Goal: Communication & Community: Answer question/provide support

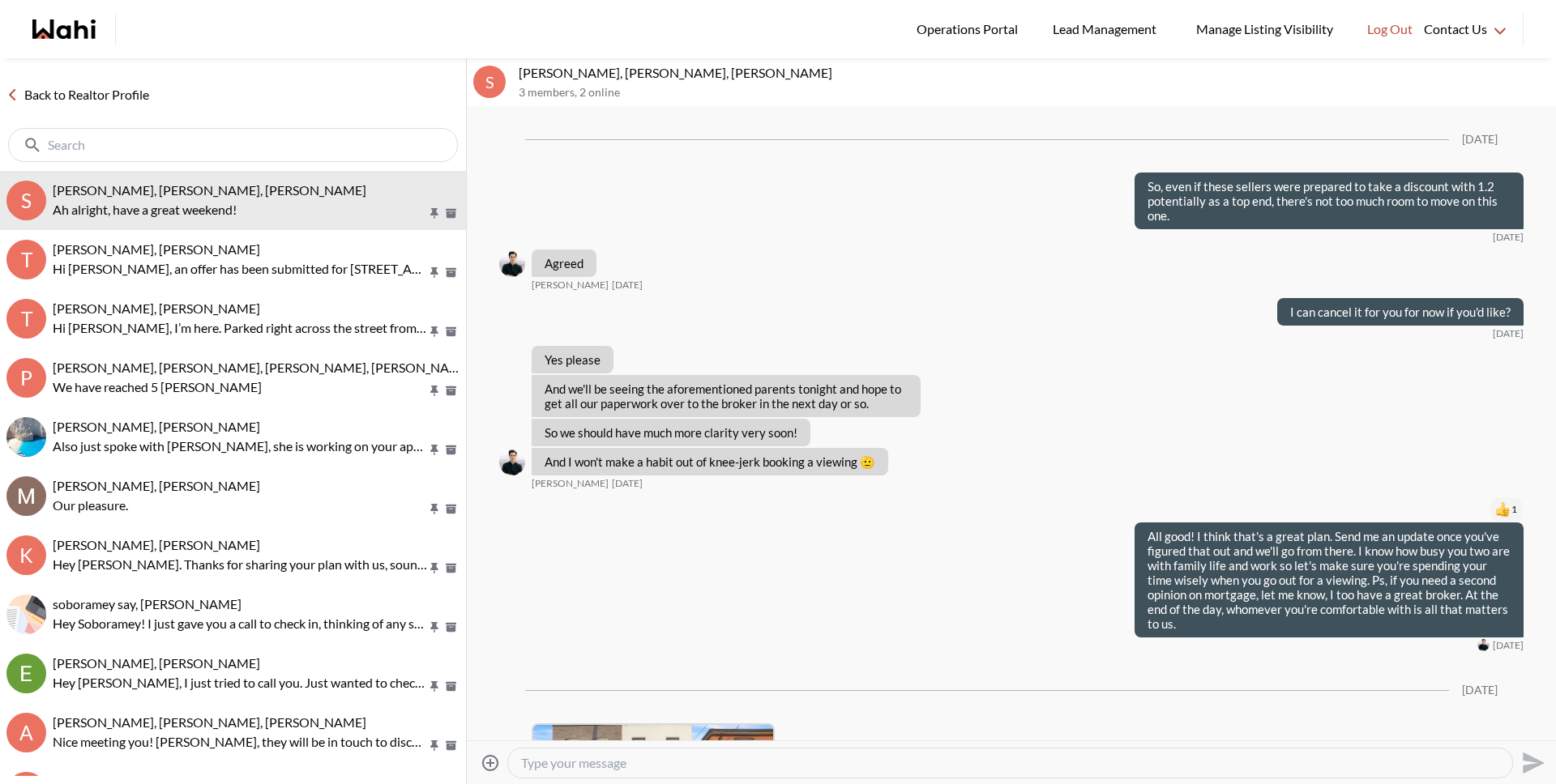
scroll to position [1697, 0]
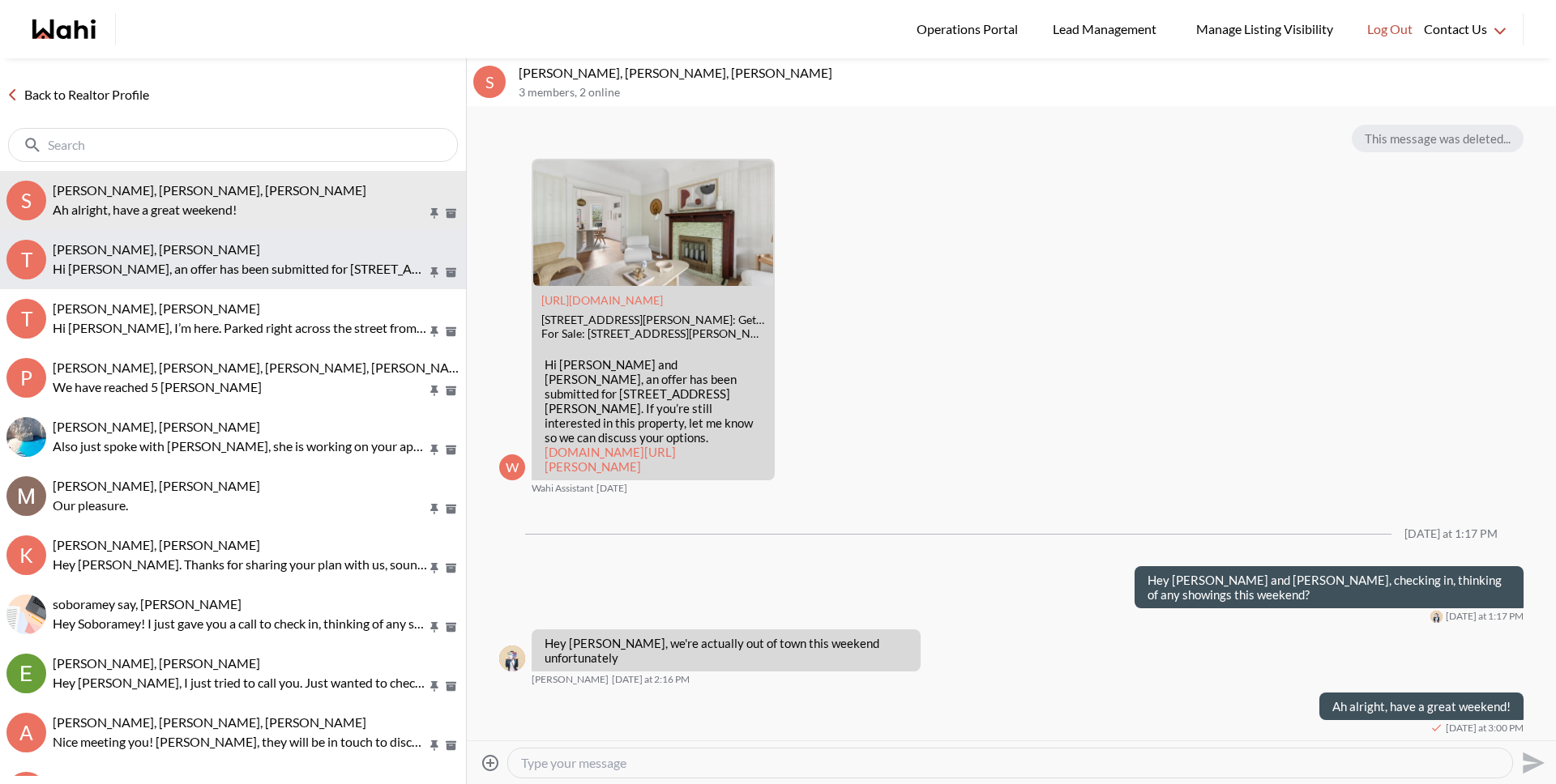
click at [278, 246] on div "[PERSON_NAME], [PERSON_NAME]" at bounding box center [256, 250] width 406 height 16
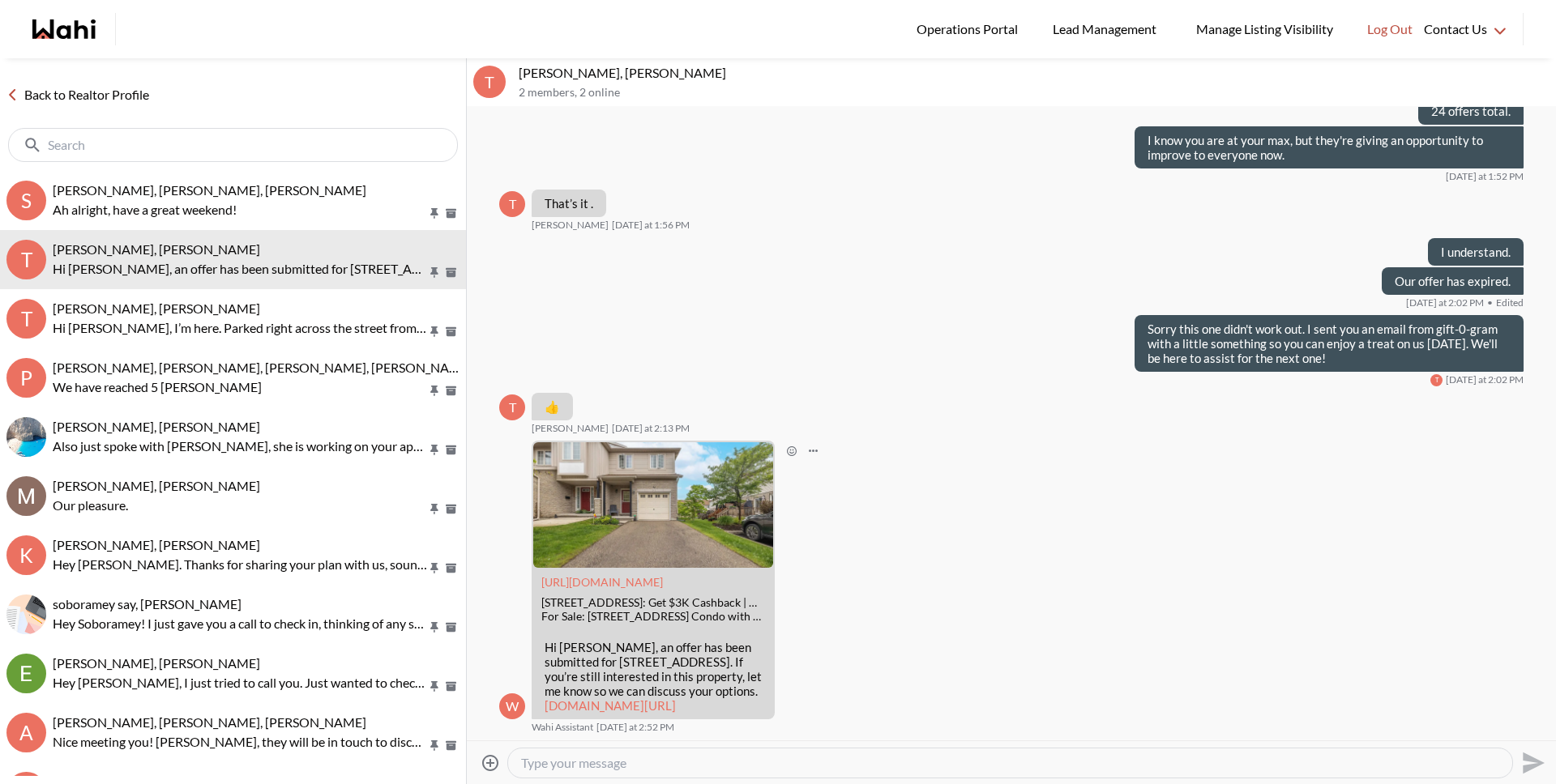
scroll to position [1452, 0]
click at [950, 762] on textarea "Type your message" at bounding box center [1010, 763] width 978 height 16
click at [949, 762] on textarea "Type your message" at bounding box center [1010, 763] width 978 height 16
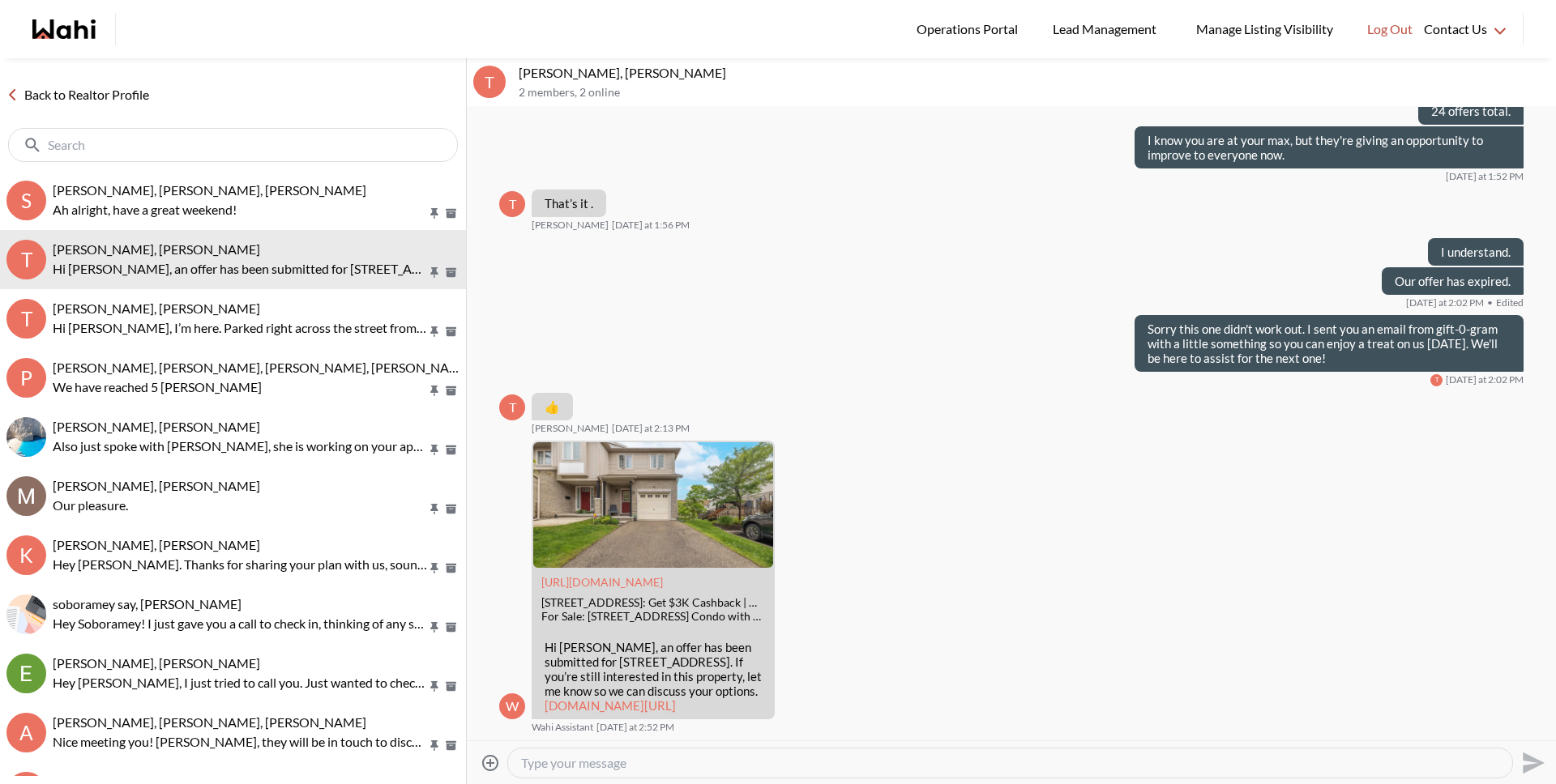
click at [949, 762] on textarea "Type your message" at bounding box center [1010, 763] width 978 height 16
drag, startPoint x: 646, startPoint y: 763, endPoint x: 643, endPoint y: 751, distance: 12.4
click at [646, 762] on textarea "Type your message" at bounding box center [1010, 763] width 978 height 16
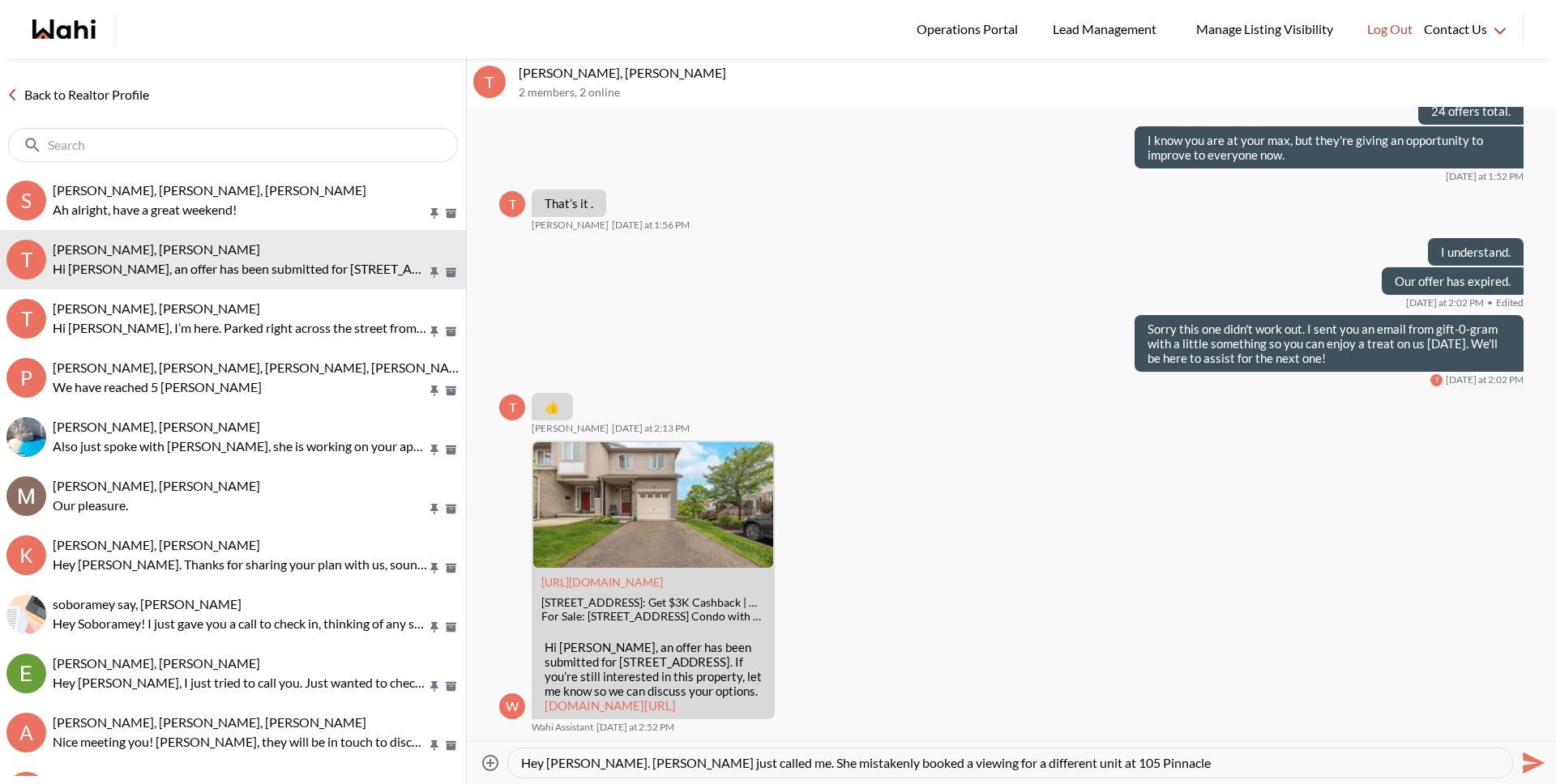
type textarea "Hey [PERSON_NAME]. [PERSON_NAME] just called me. She mistakenly booked a viewin…"
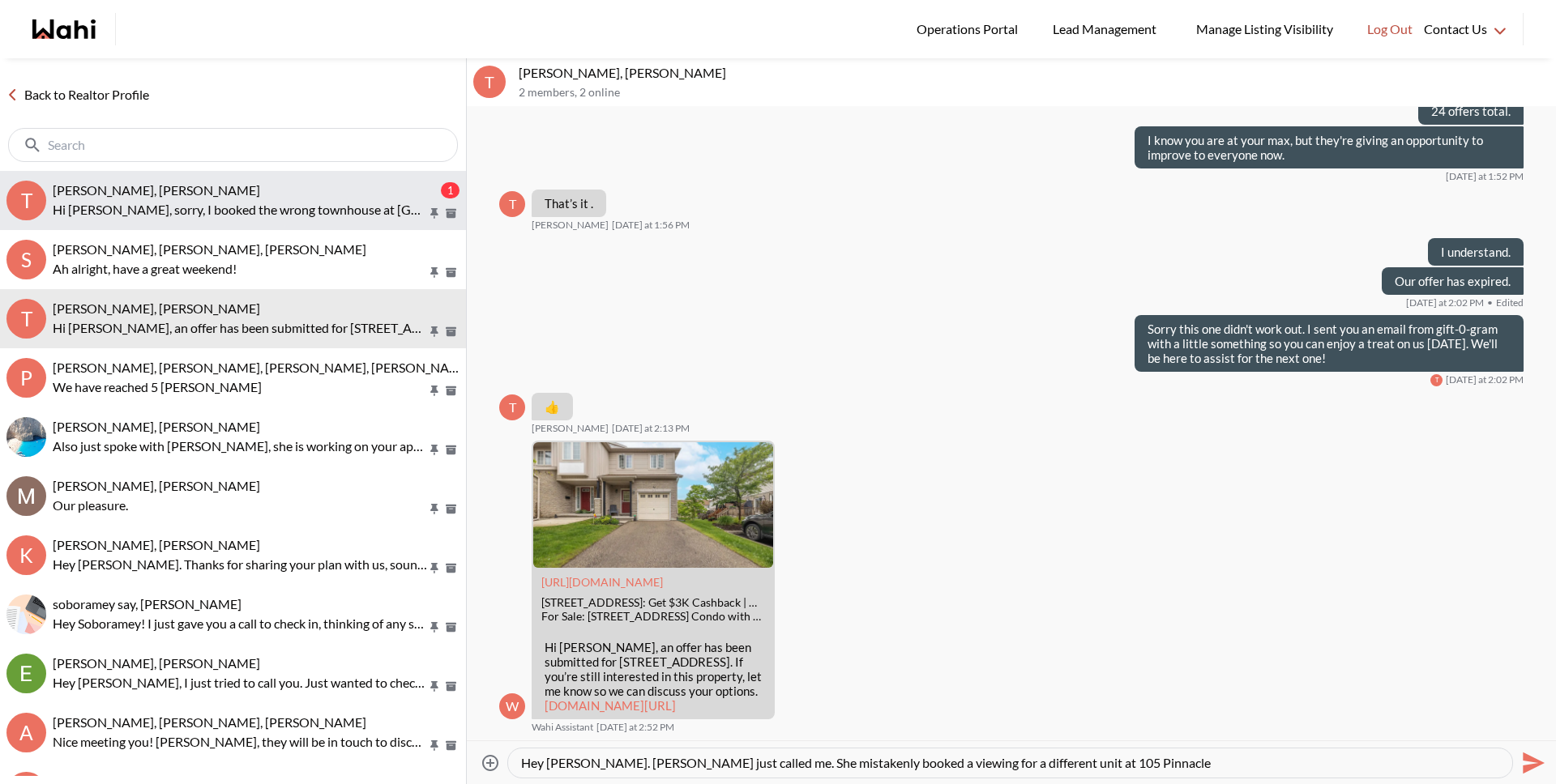
click at [214, 217] on p "Hi [PERSON_NAME], sorry, I booked the wrong townhouse at [GEOGRAPHIC_DATA] and …" at bounding box center [240, 210] width 374 height 20
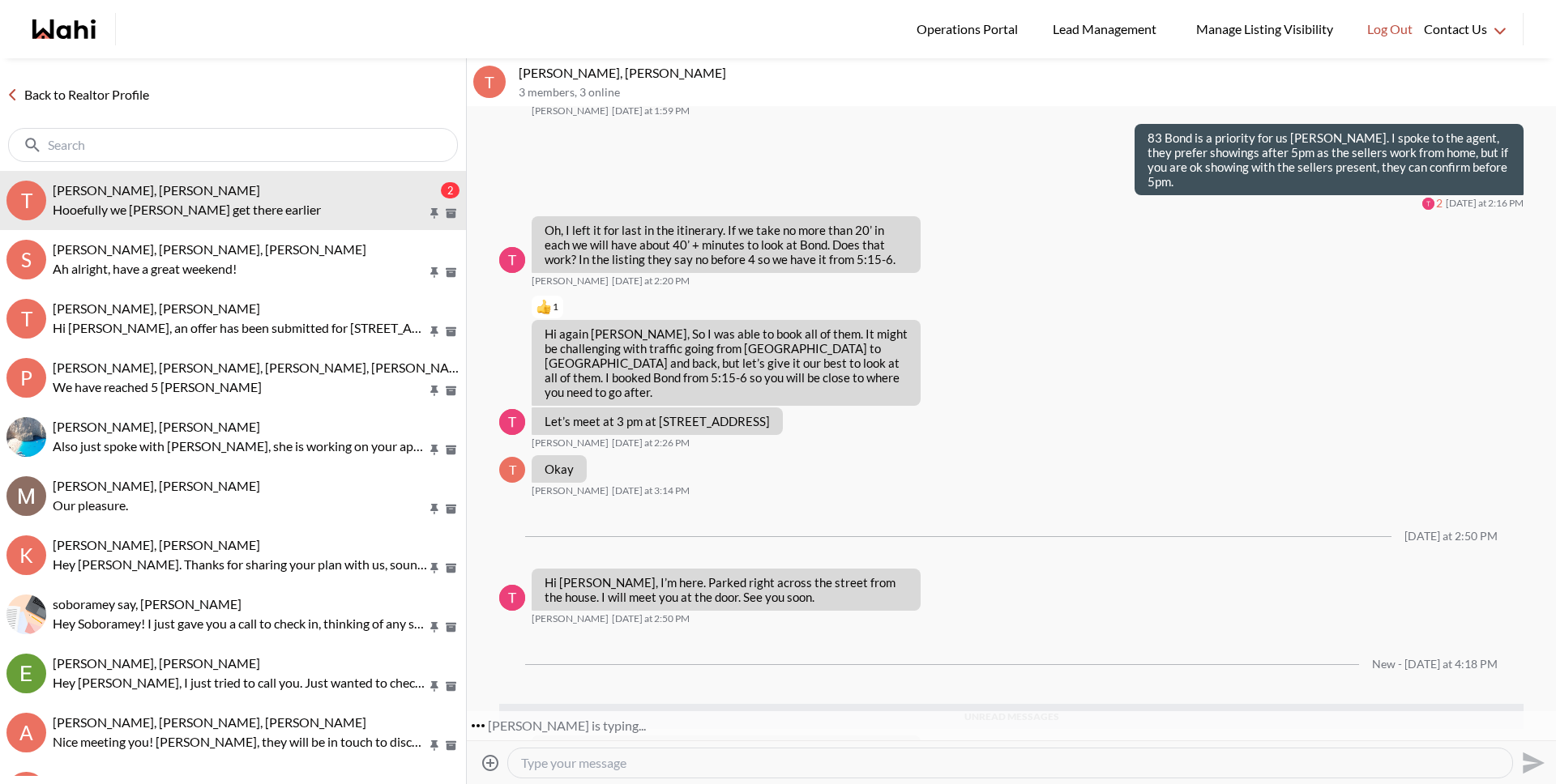
scroll to position [985, 0]
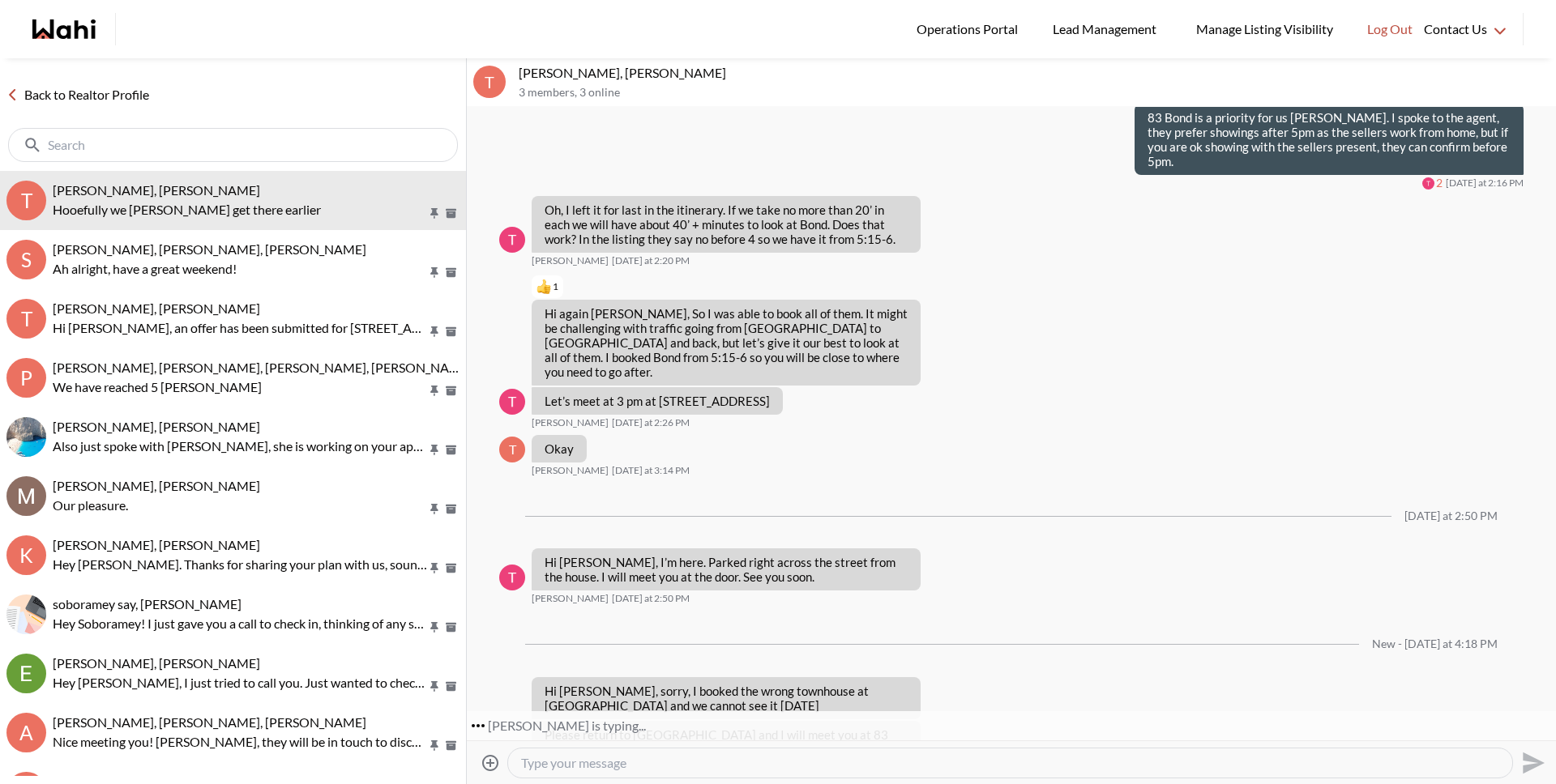
drag, startPoint x: 619, startPoint y: 779, endPoint x: 619, endPoint y: 769, distance: 10.0
click at [619, 779] on div "Attach files Send" at bounding box center [1012, 763] width 1076 height 37
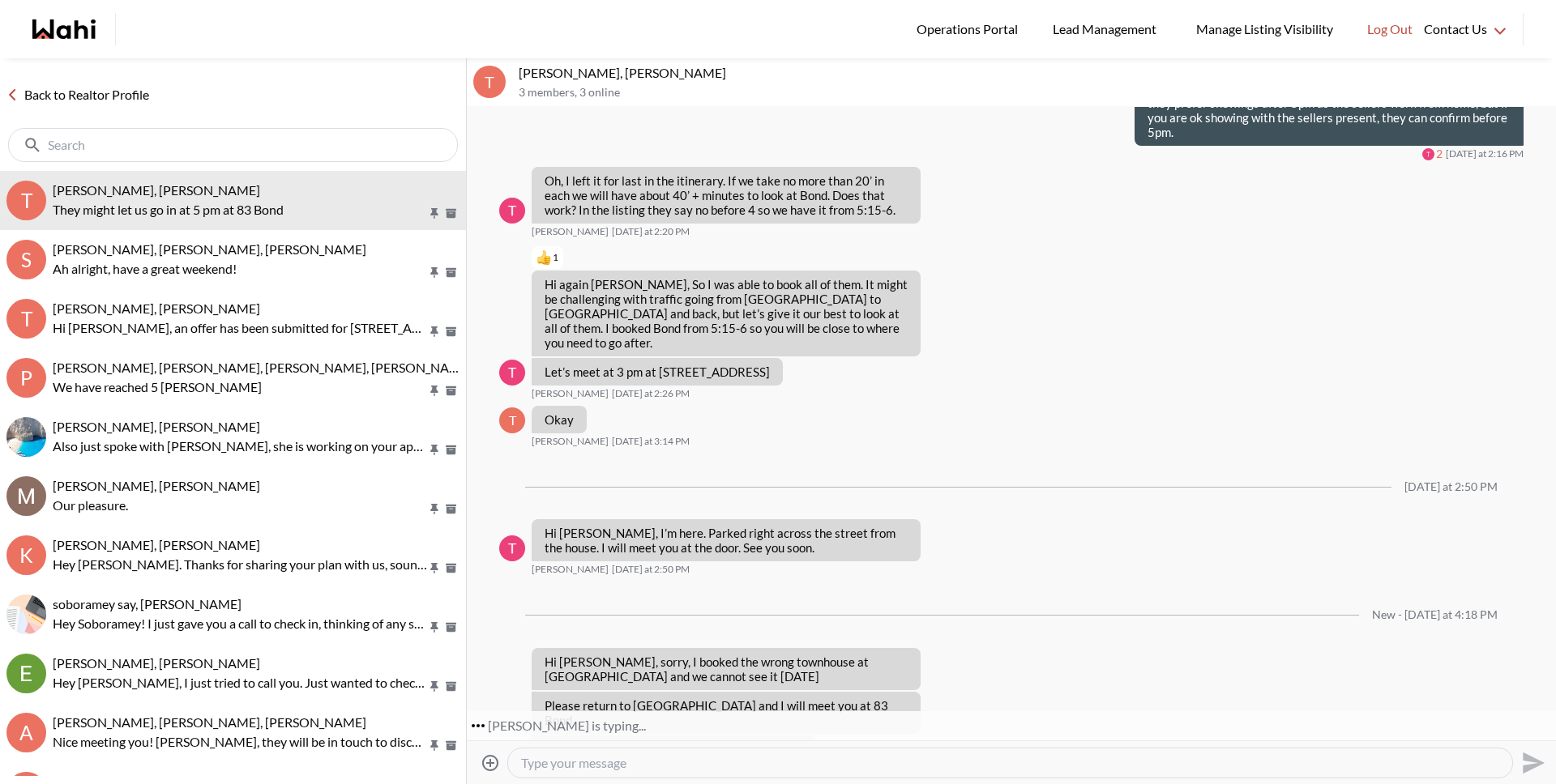
click at [619, 768] on textarea "Type your message" at bounding box center [1010, 763] width 978 height 16
type textarea "[PERSON_NAME], I spoke to the listing agent at [STREET_ADDRESS] to see if we ca…"
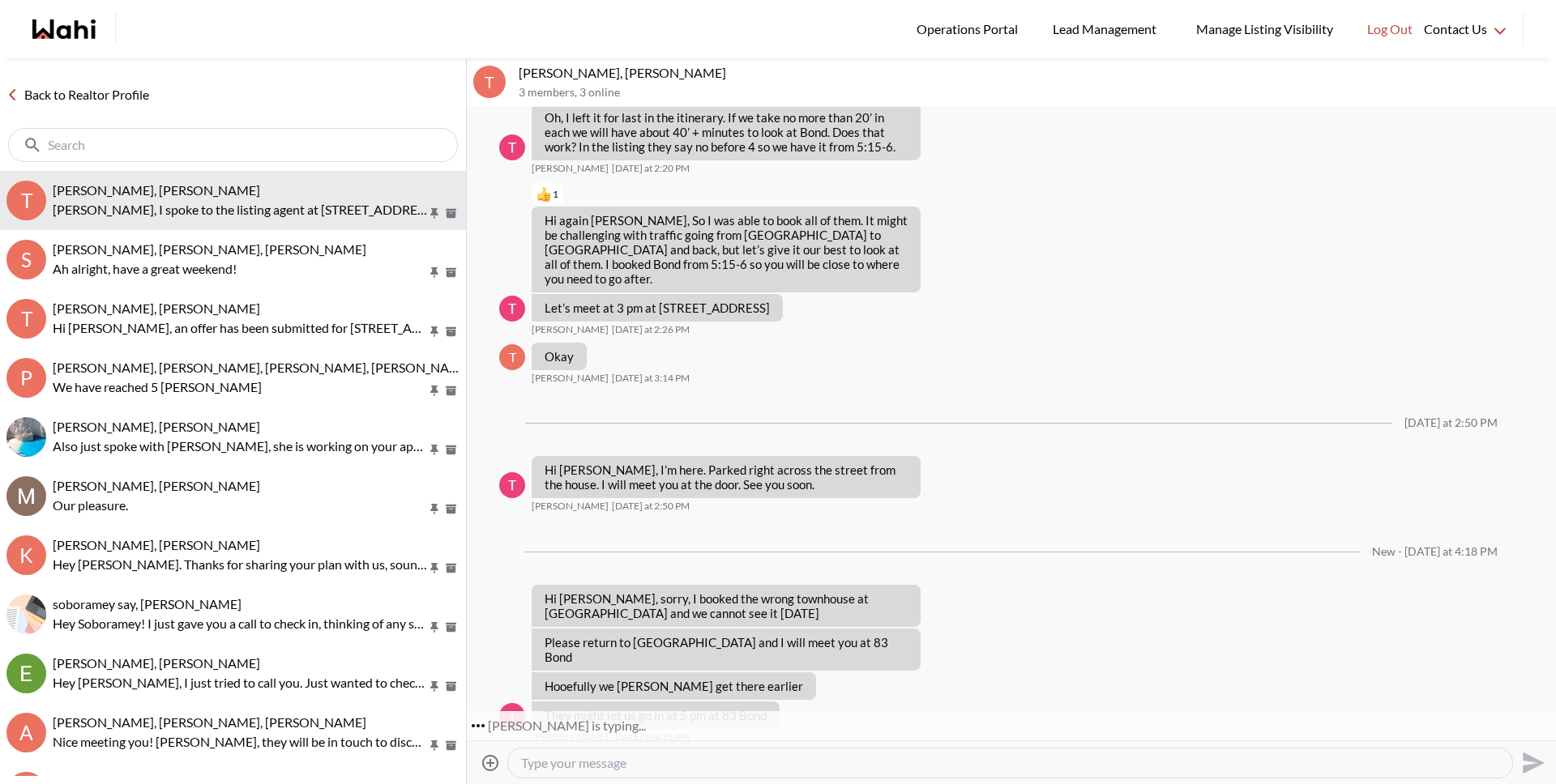
scroll to position [1075, 0]
type textarea "She's calling the seller to find out"
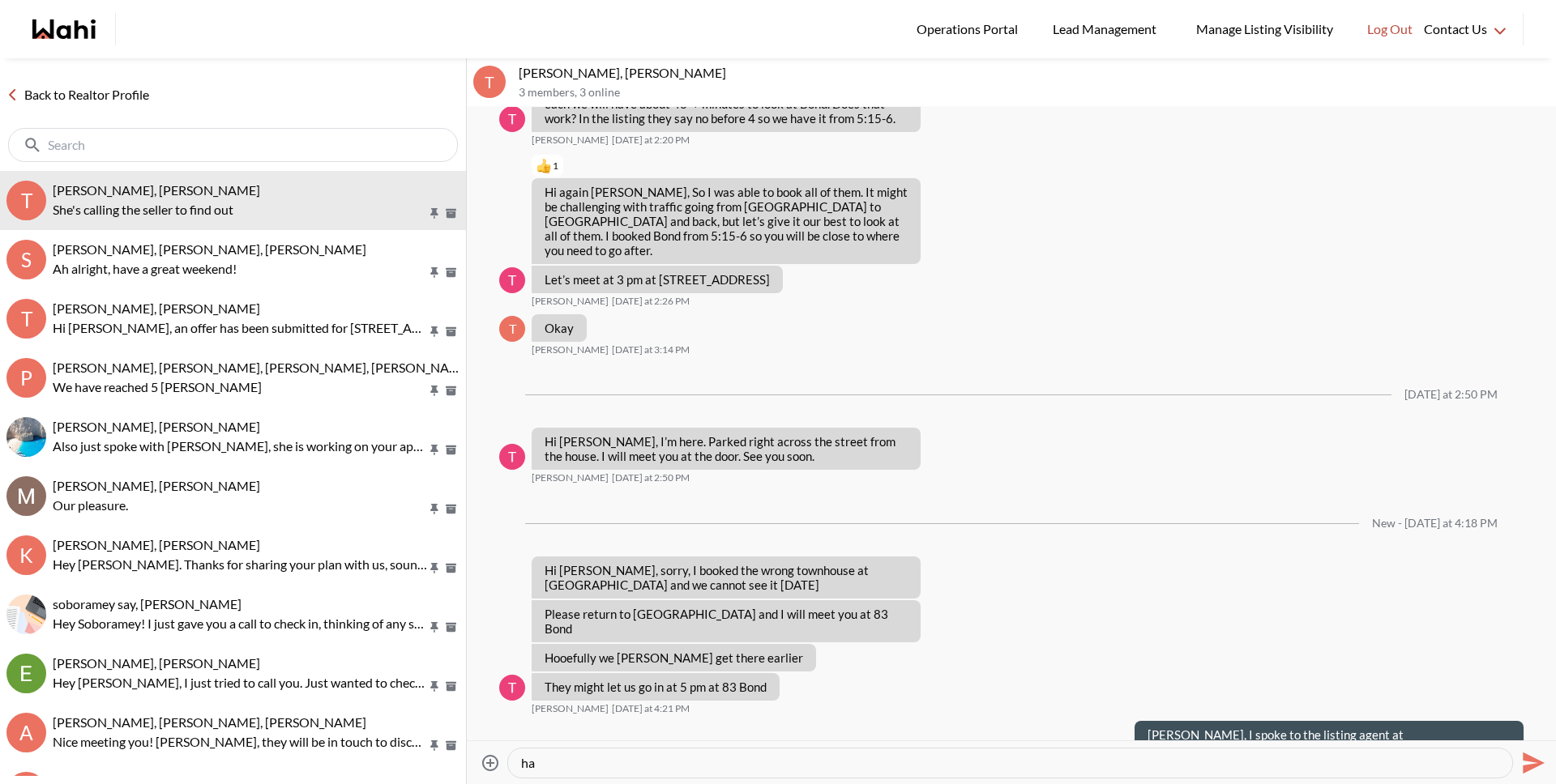
type textarea "h"
type textarea "H"
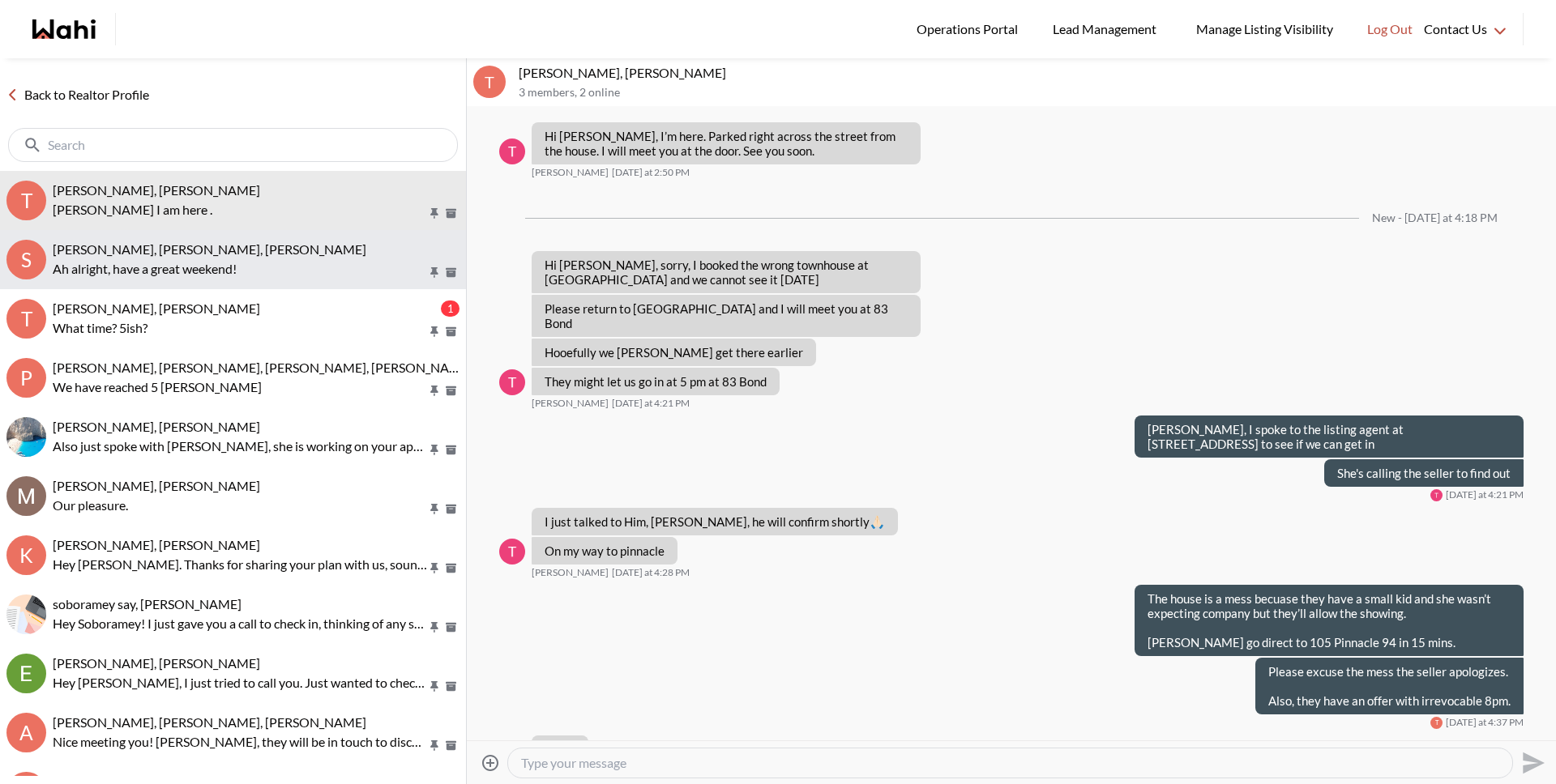
click at [208, 267] on p "Ah alright, have a great weekend!" at bounding box center [240, 269] width 374 height 20
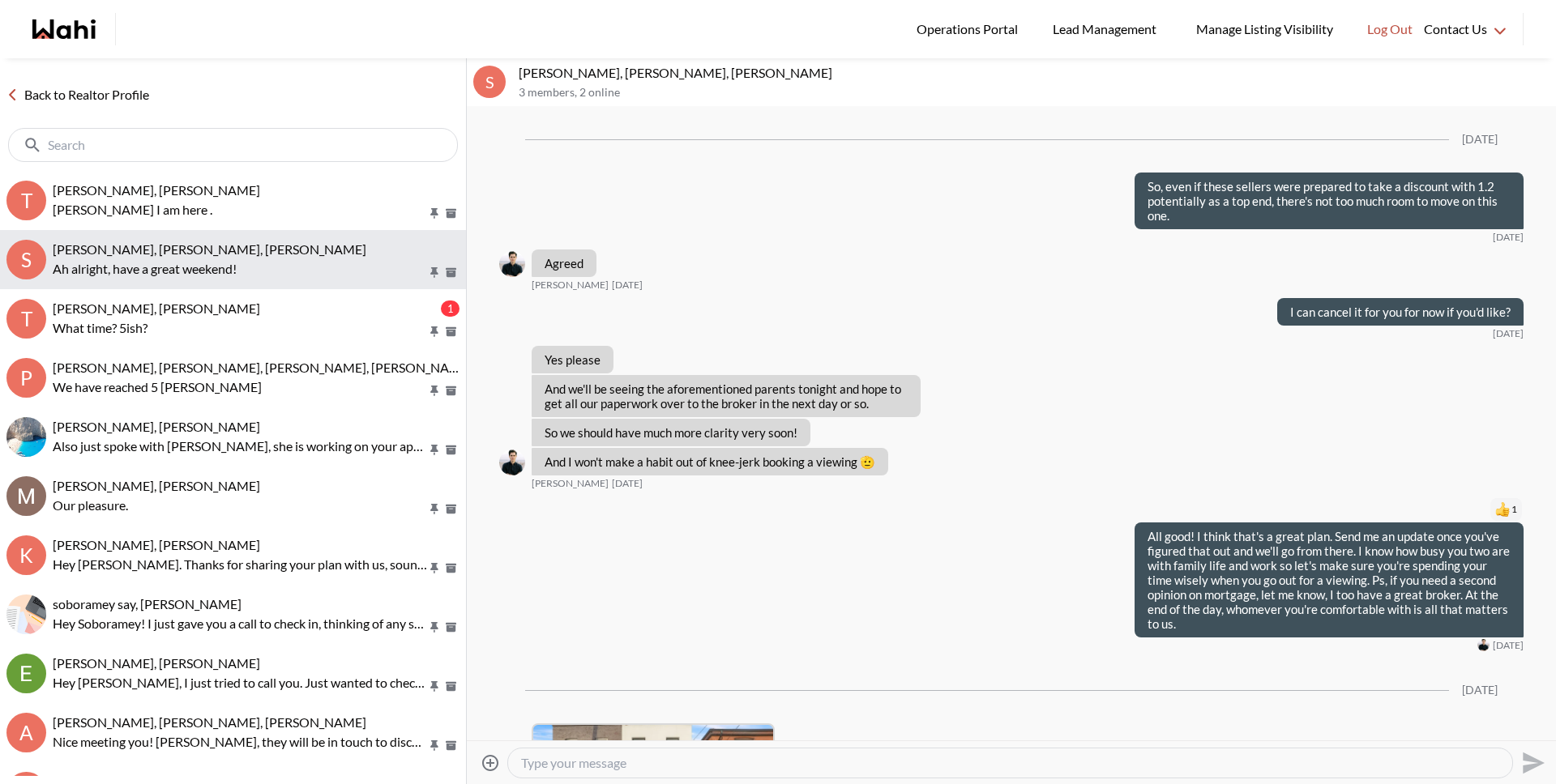
scroll to position [1697, 0]
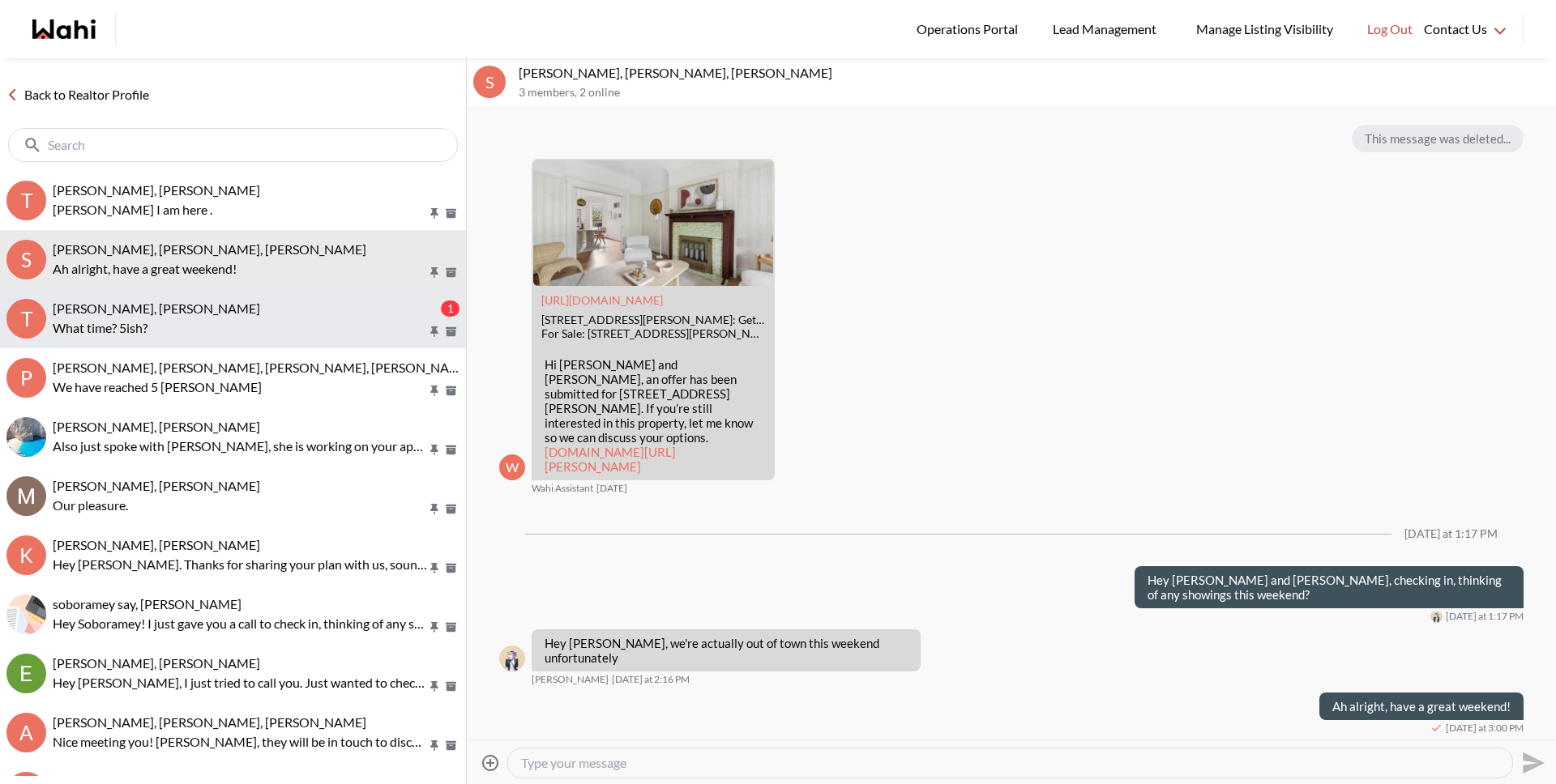
click at [201, 310] on div "[PERSON_NAME], [PERSON_NAME]" at bounding box center [245, 309] width 385 height 16
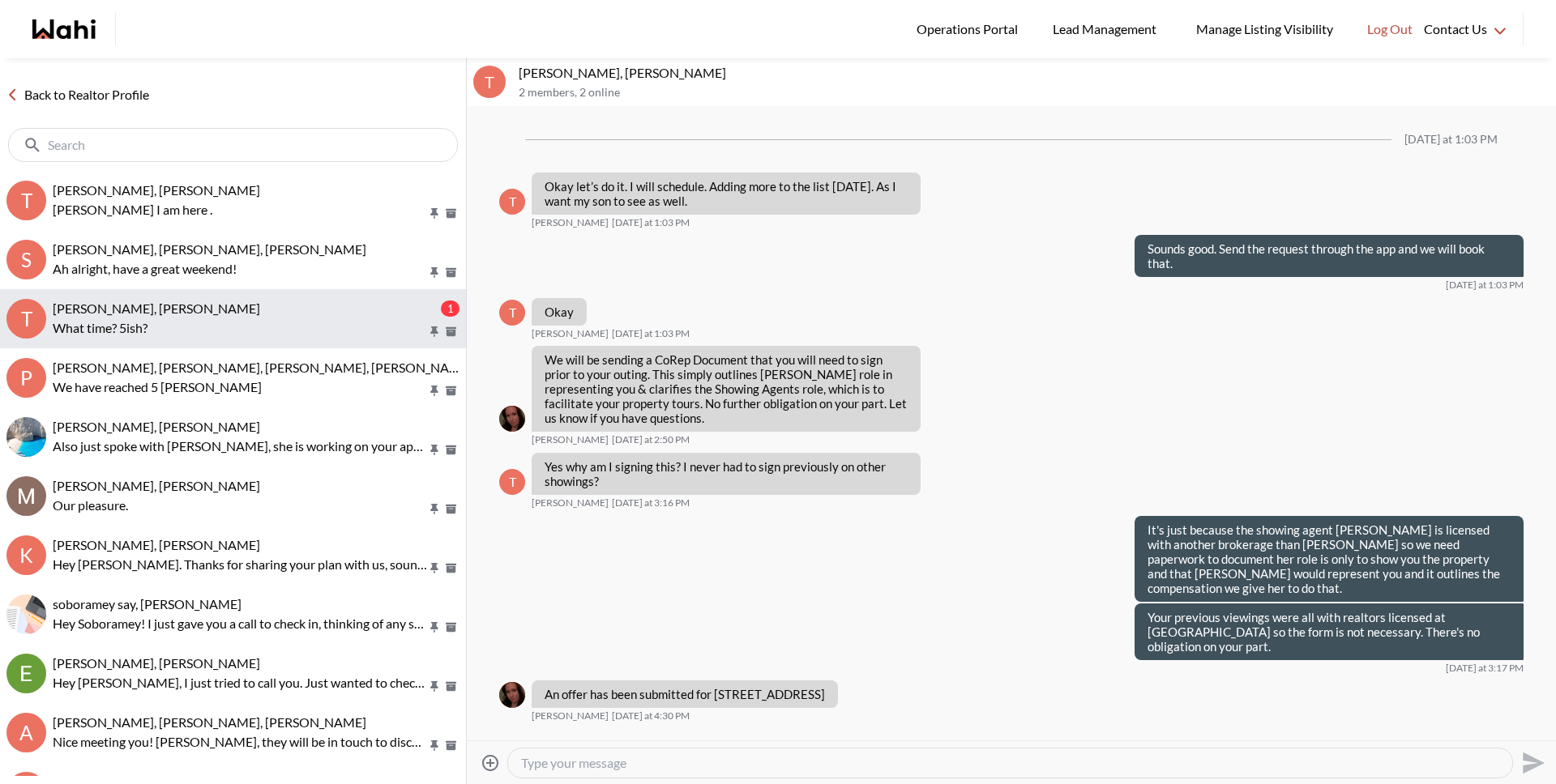
scroll to position [1667, 0]
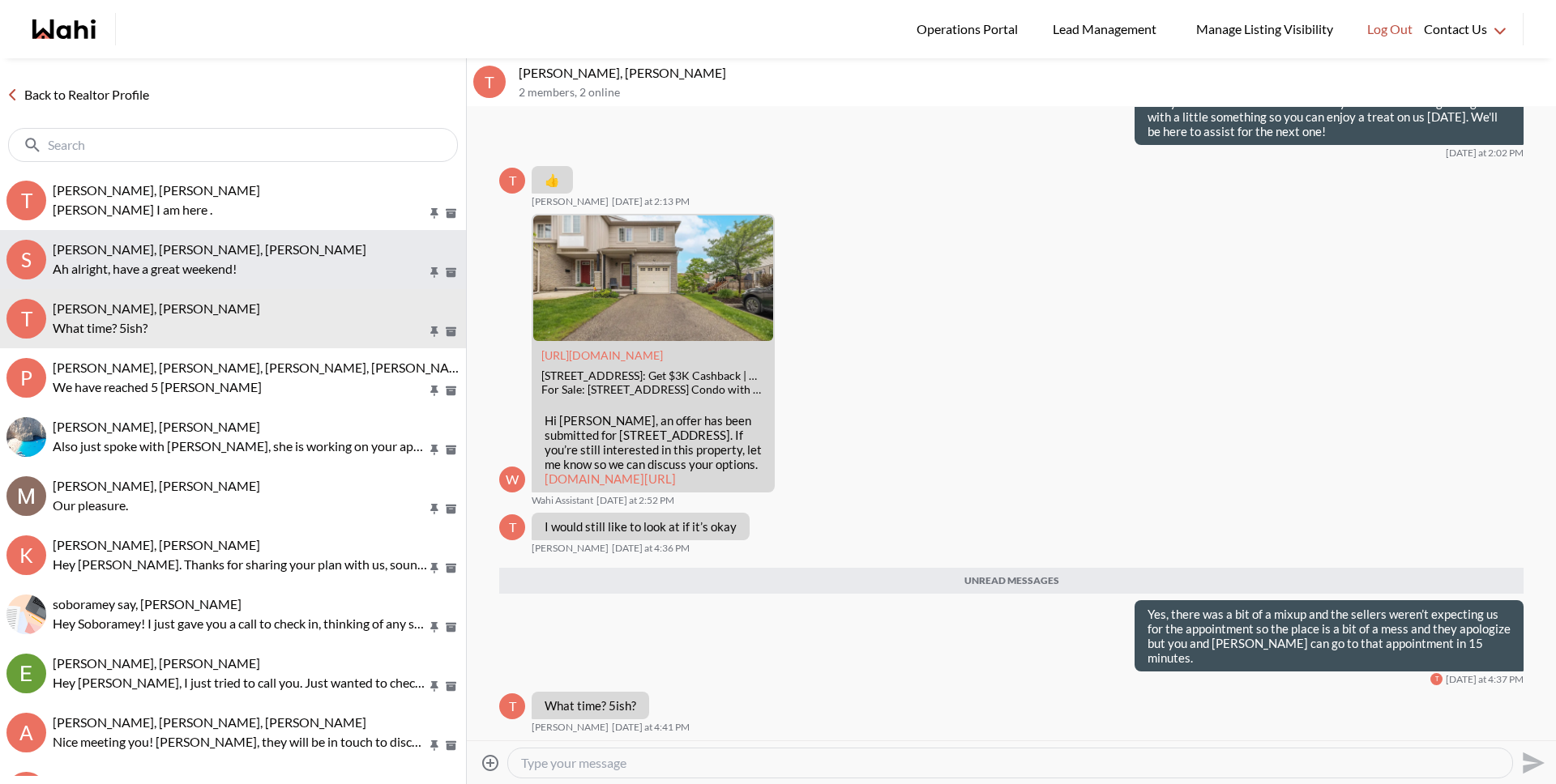
click at [187, 266] on p "Ah alright, have a great weekend!" at bounding box center [240, 269] width 374 height 20
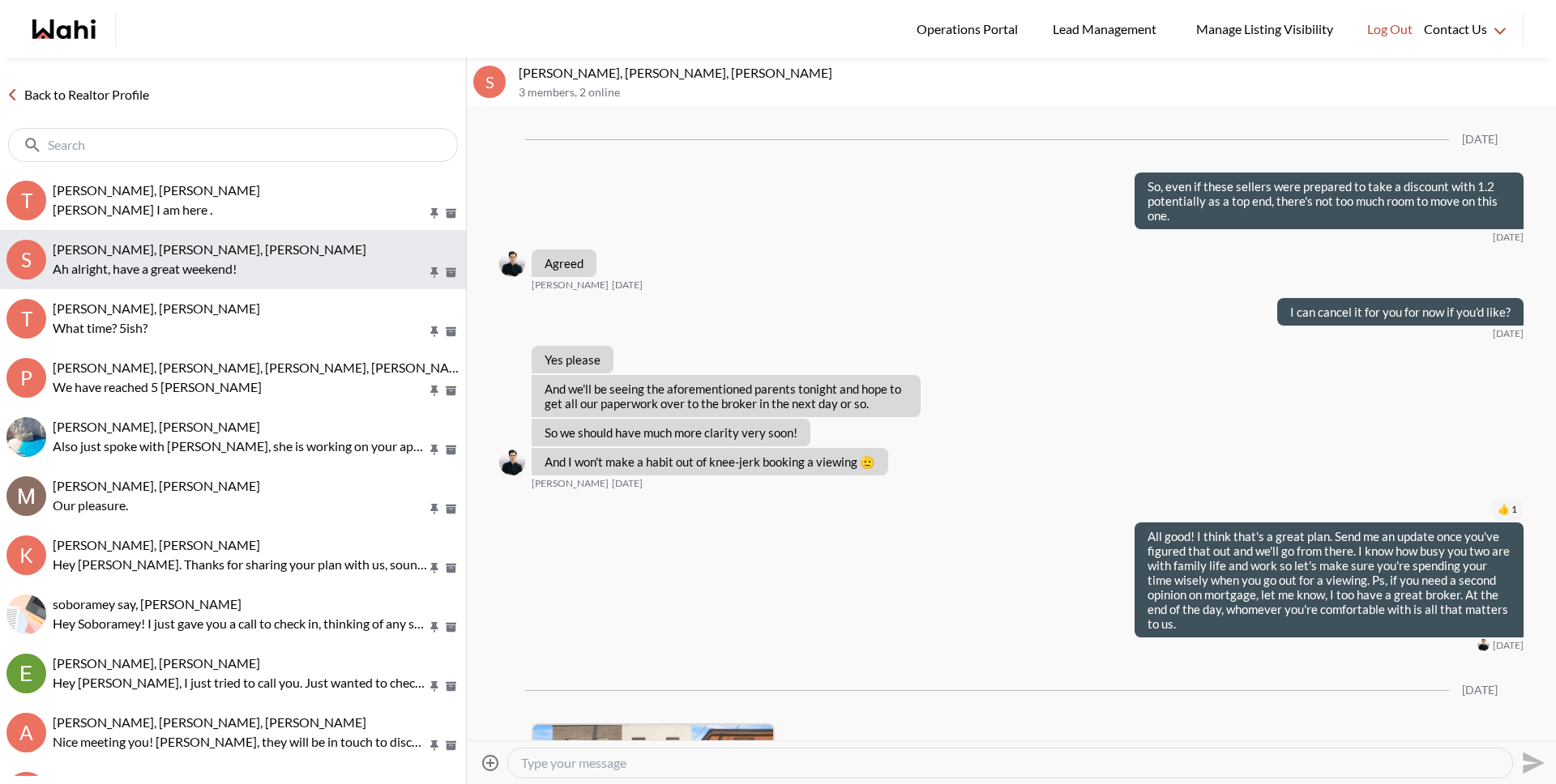
scroll to position [1697, 0]
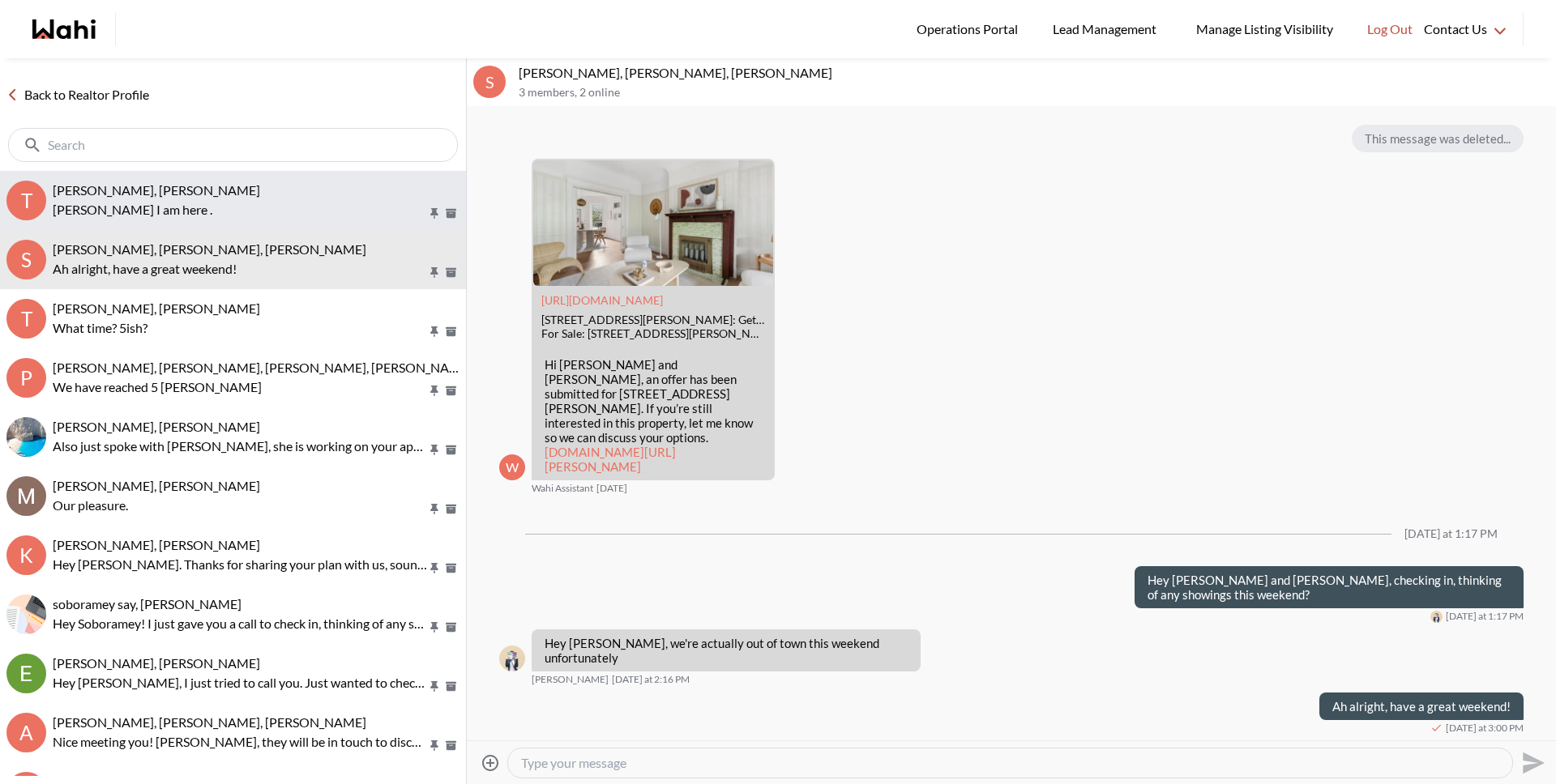
click at [187, 220] on button "T [PERSON_NAME], [PERSON_NAME] I am here ." at bounding box center [233, 200] width 466 height 59
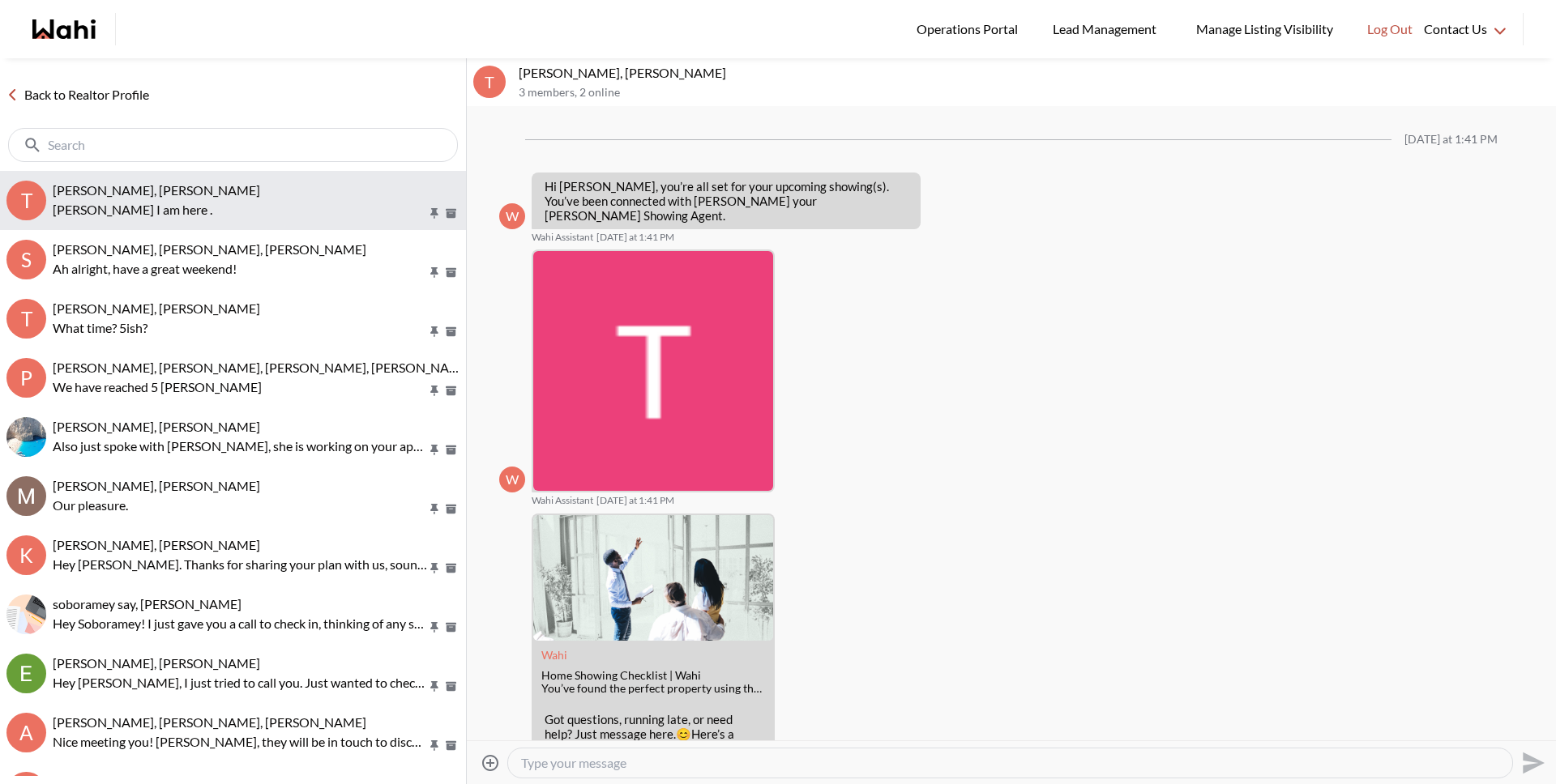
scroll to position [1325, 0]
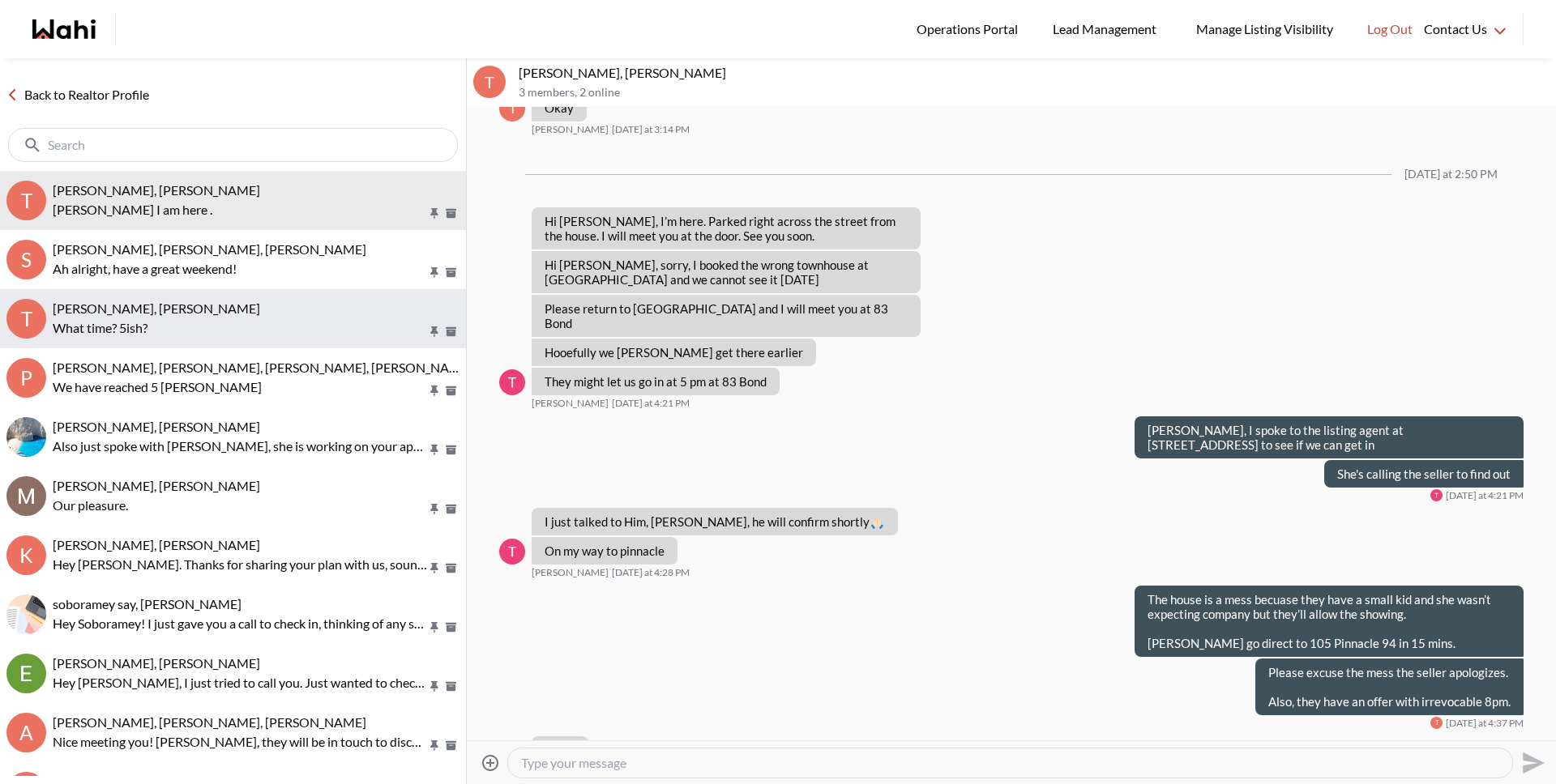
click at [163, 319] on p "What time? 5ish?" at bounding box center [240, 328] width 374 height 20
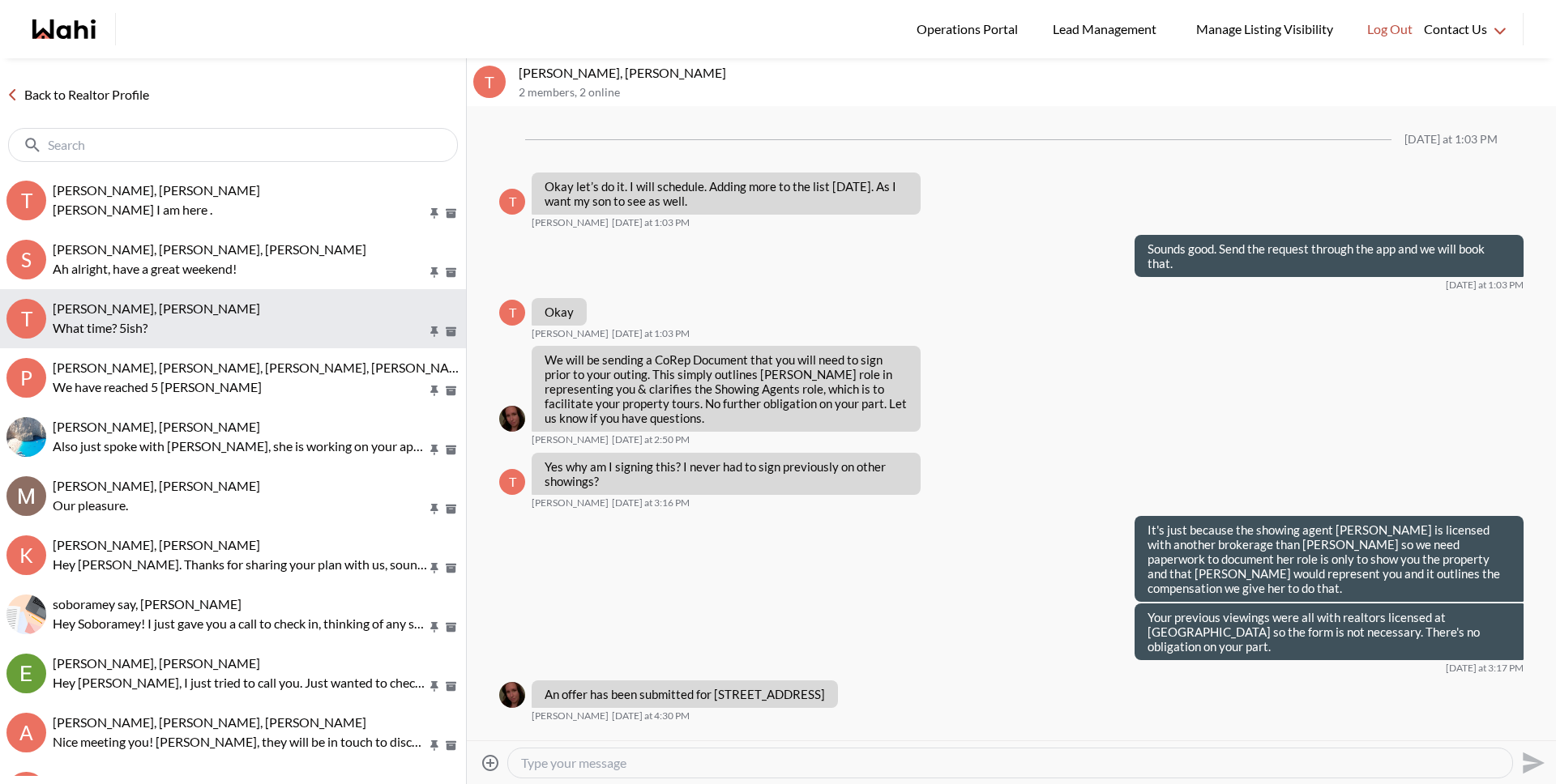
scroll to position [1629, 0]
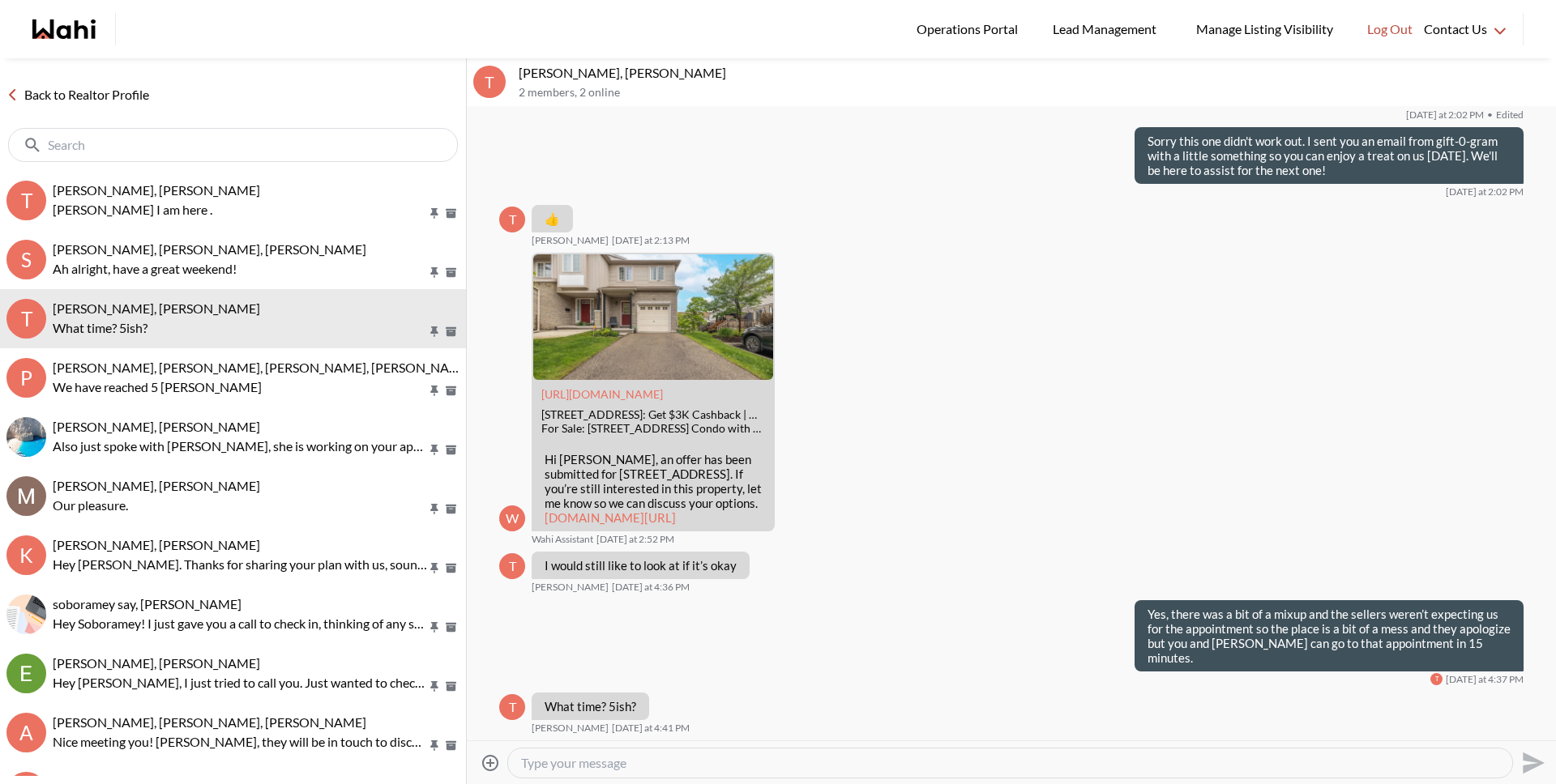
click at [552, 768] on textarea "Type your message" at bounding box center [1010, 763] width 978 height 16
type textarea "Y"
type textarea "A"
type textarea "Now should be fine."
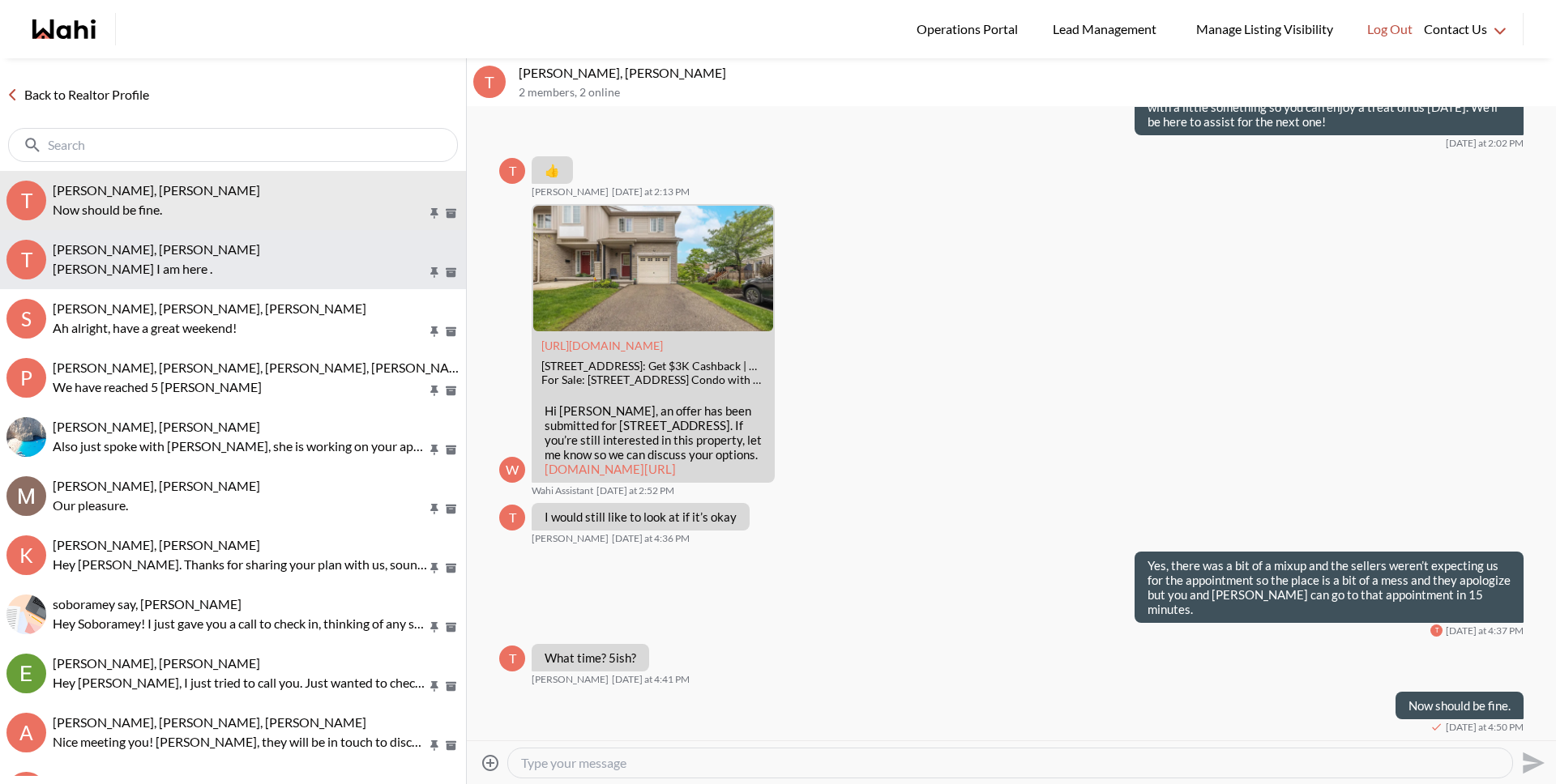
click at [158, 279] on button "T [PERSON_NAME], [PERSON_NAME] I am here ." at bounding box center [233, 260] width 466 height 59
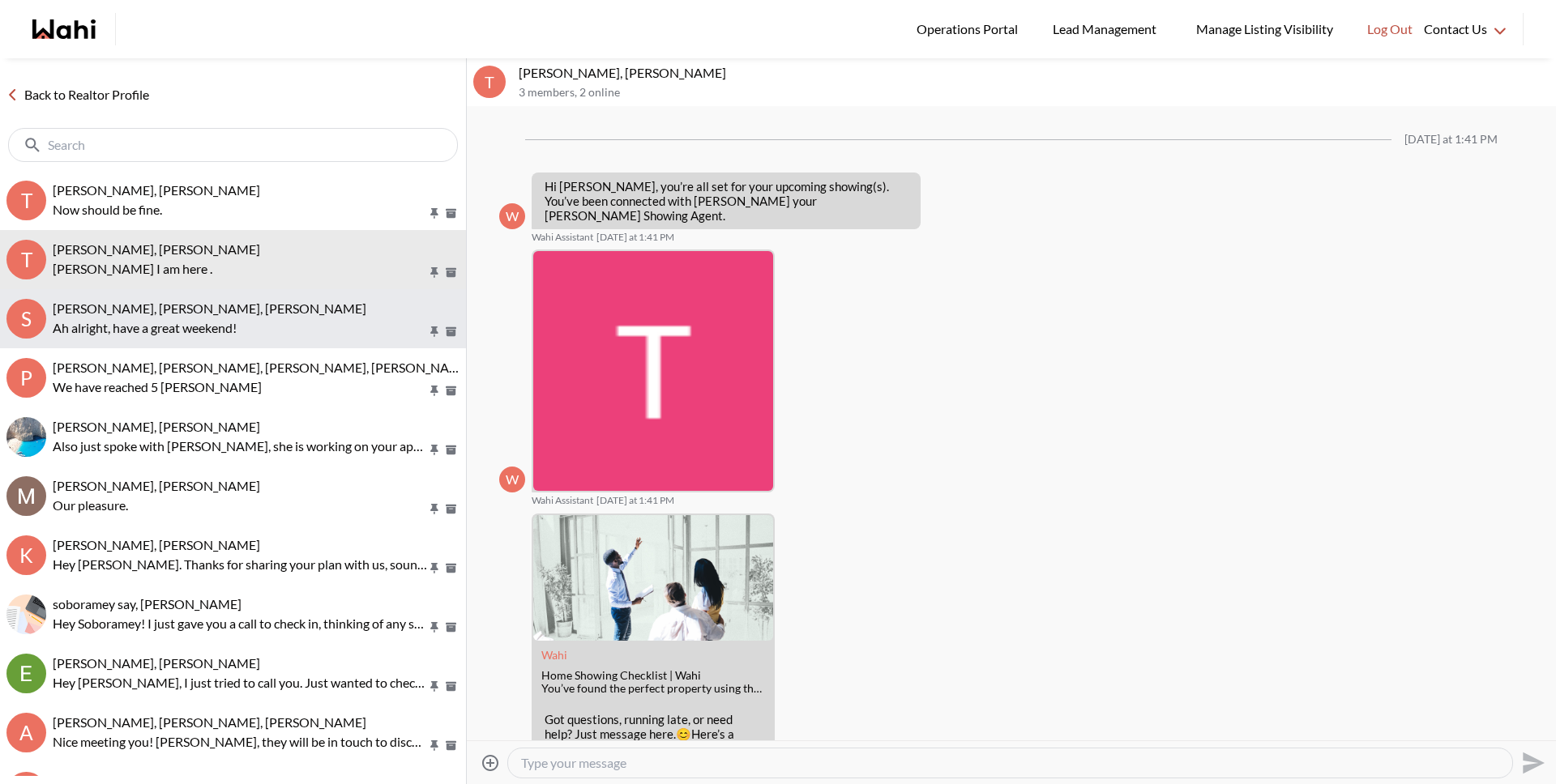
scroll to position [1325, 0]
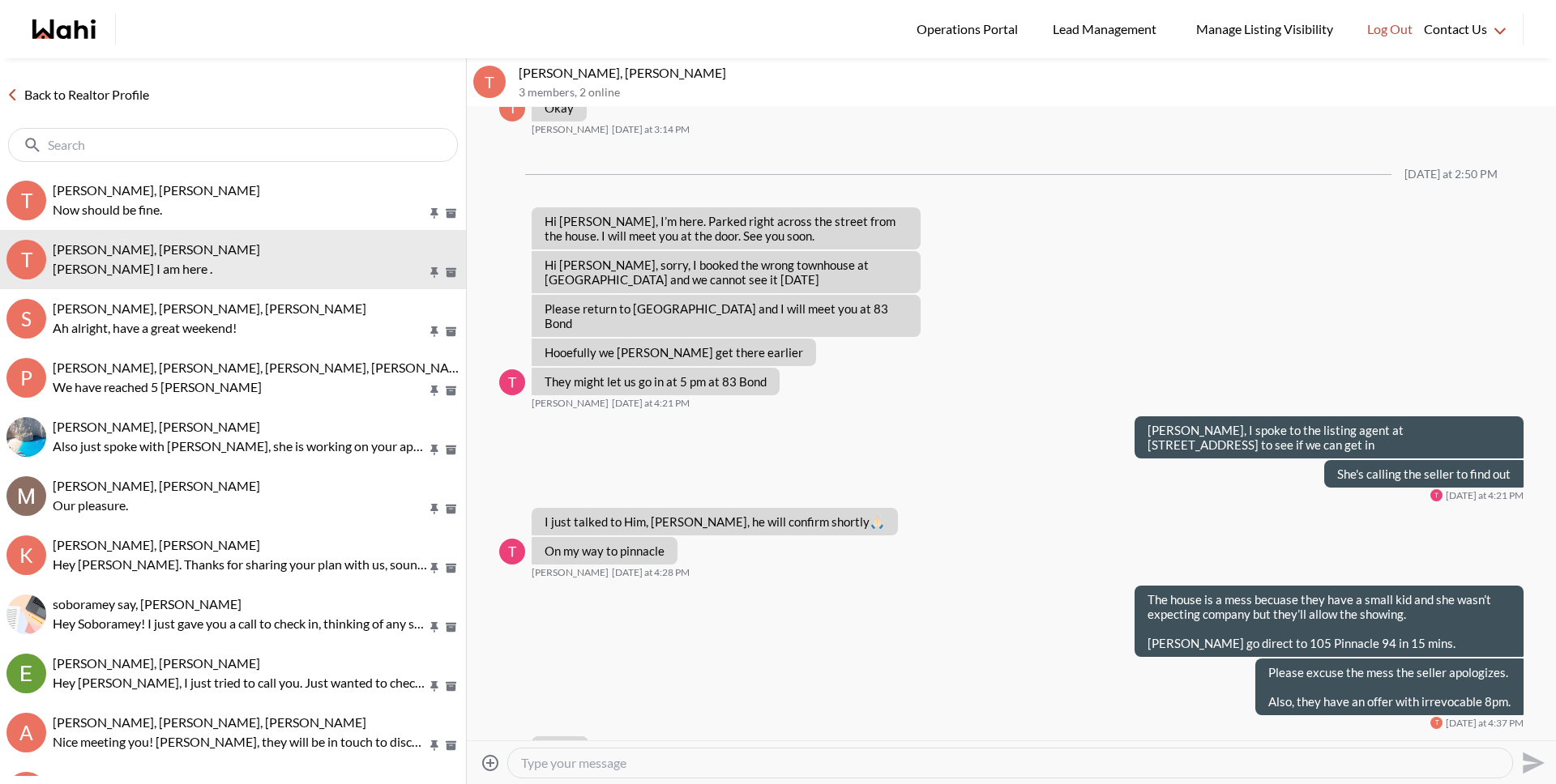
click at [85, 97] on link "Back to Realtor Profile" at bounding box center [78, 95] width 156 height 21
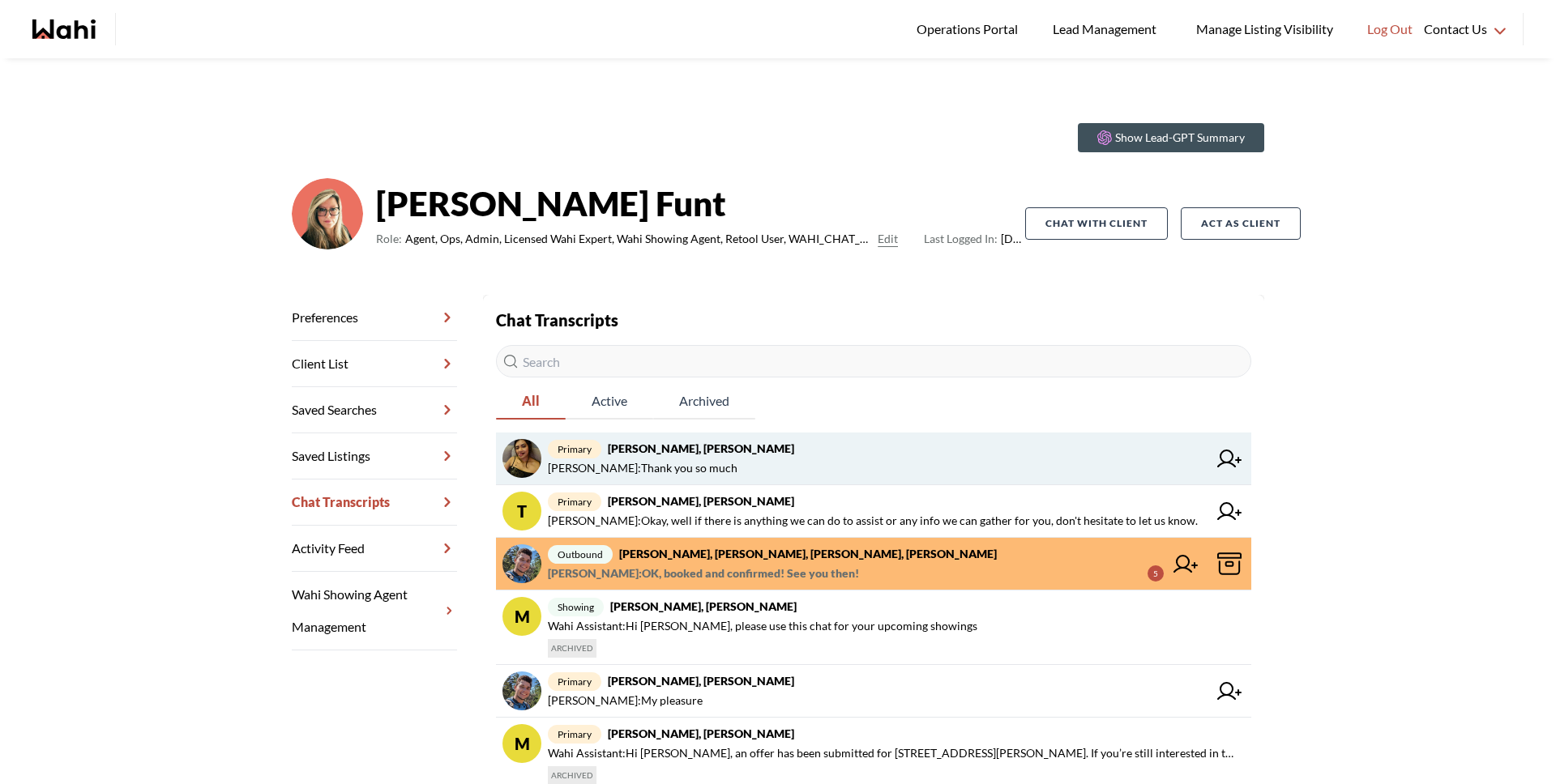
click at [927, 446] on span "primary Puja Mandal, Barbara, Behnam" at bounding box center [877, 449] width 660 height 20
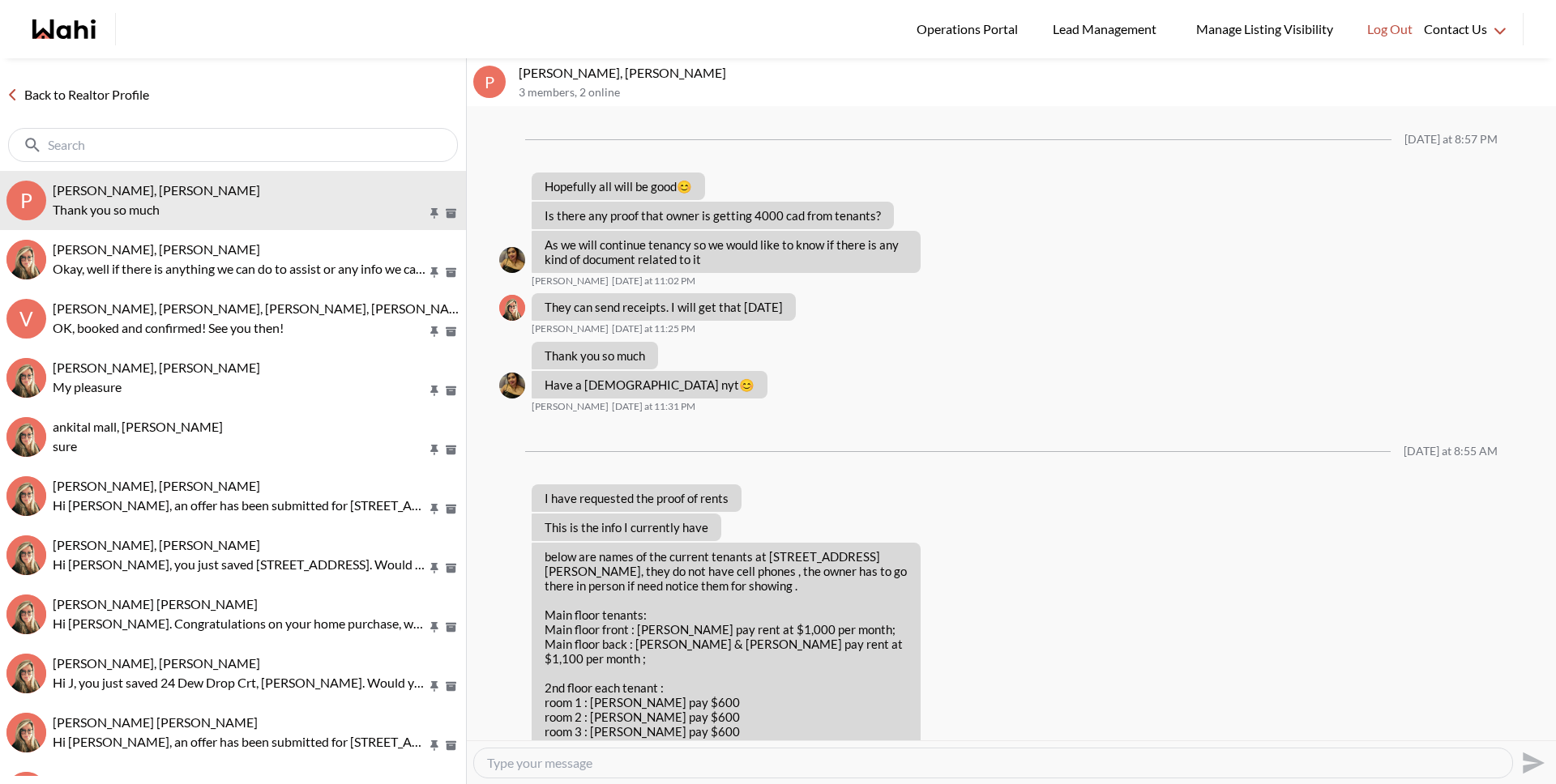
scroll to position [914, 0]
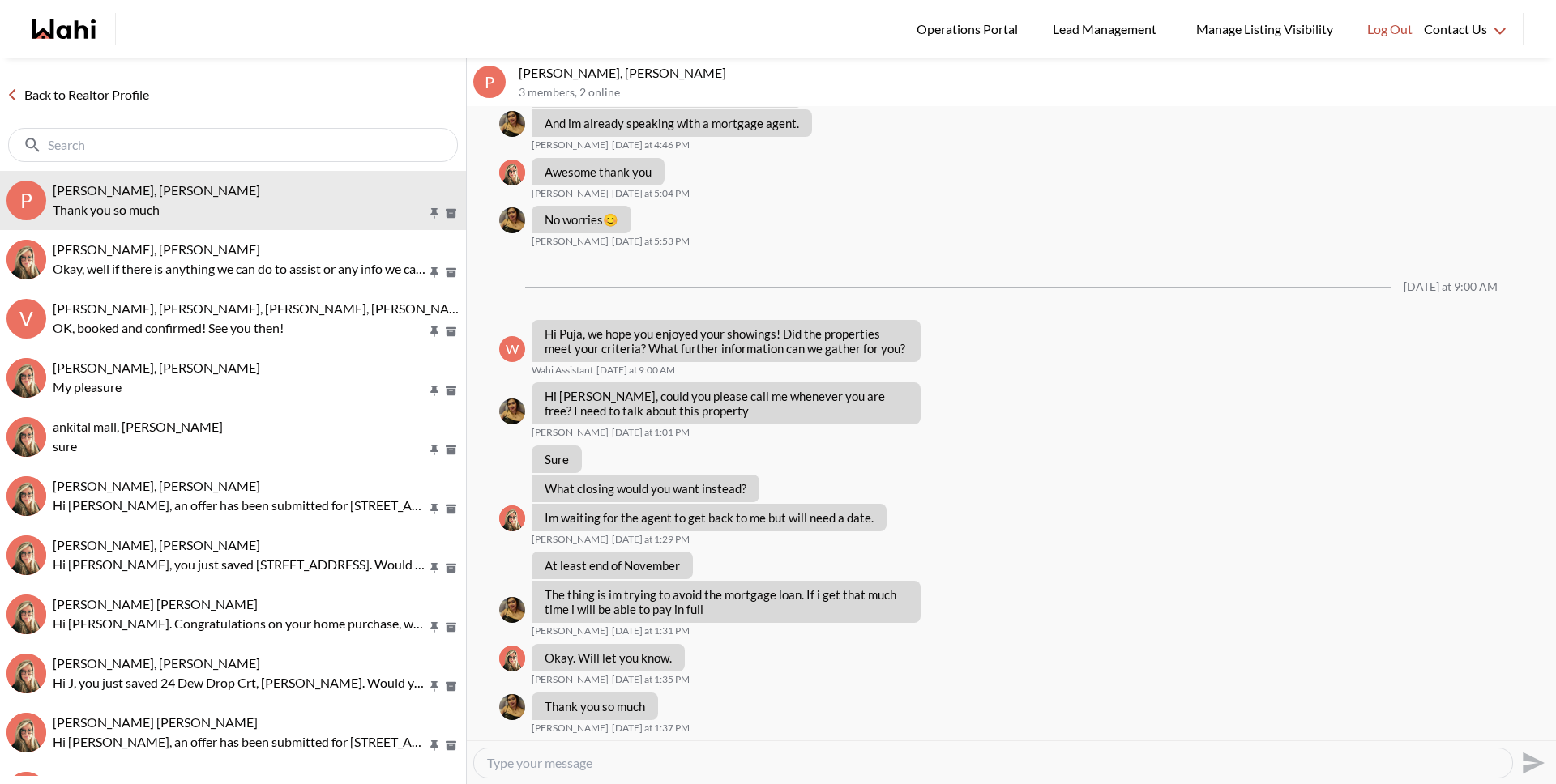
click at [132, 103] on link "Back to Realtor Profile" at bounding box center [78, 95] width 156 height 21
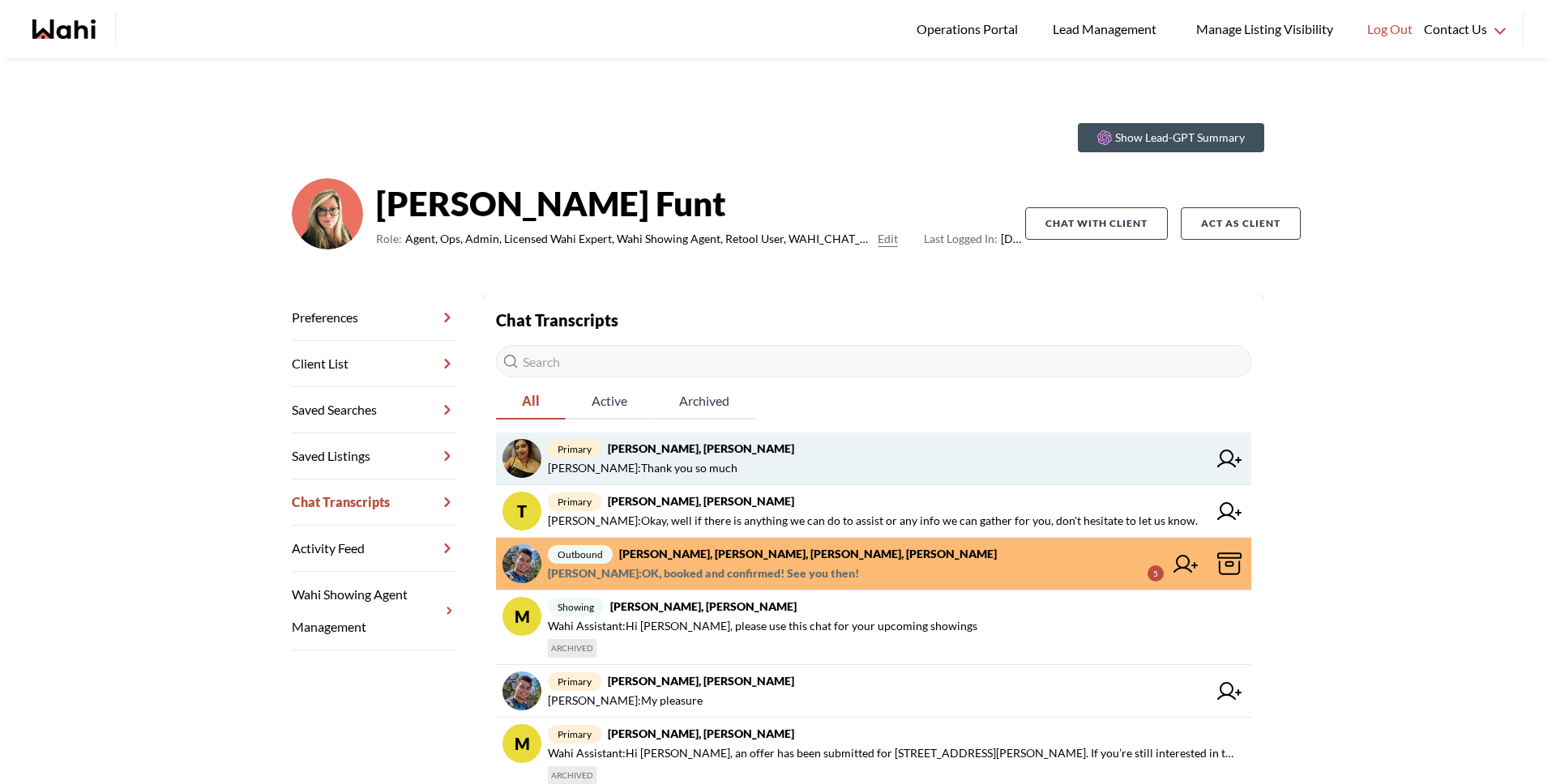
click at [736, 460] on span "Puja Mandal : Thank you so much" at bounding box center [877, 468] width 660 height 20
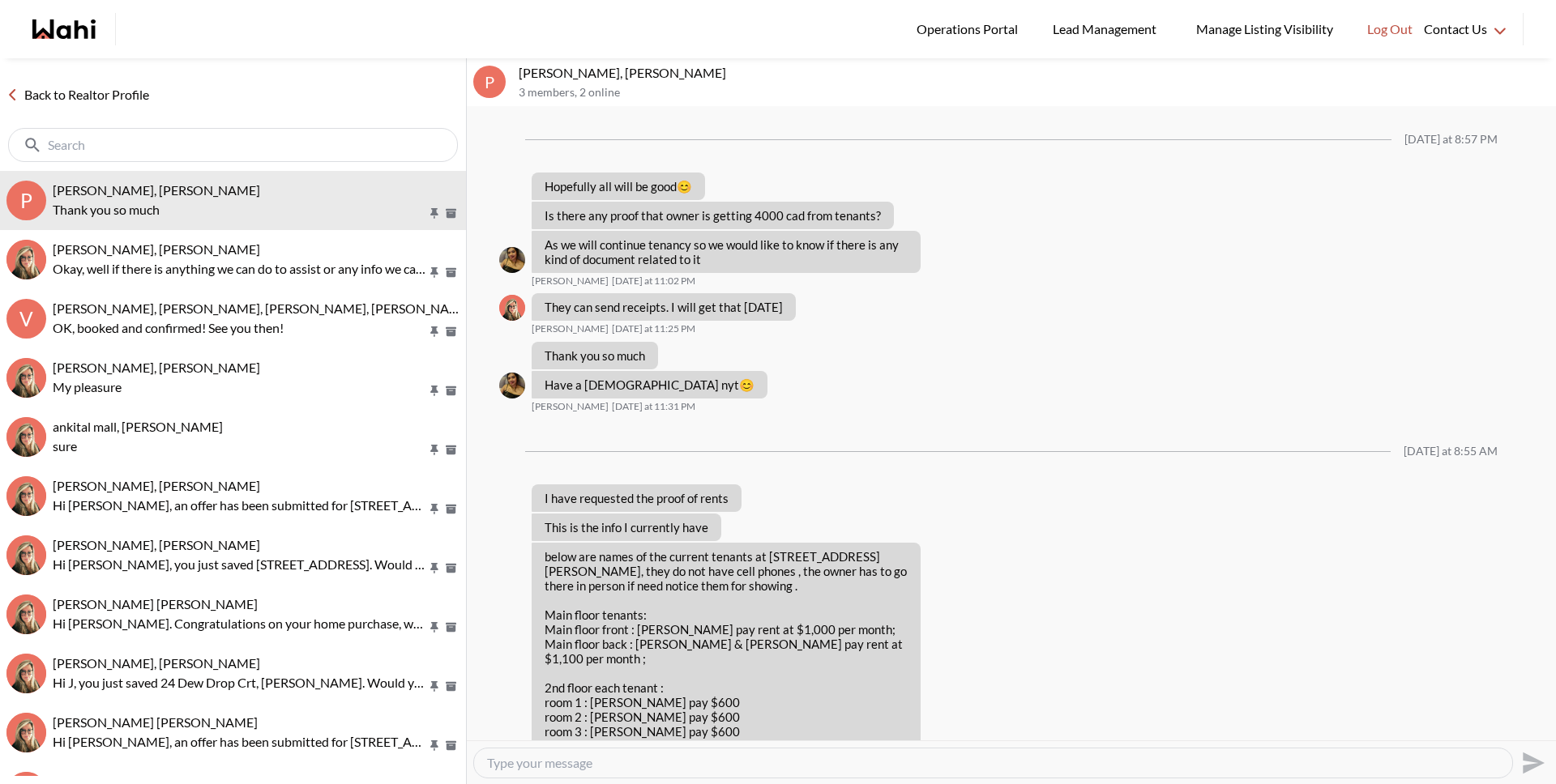
scroll to position [914, 0]
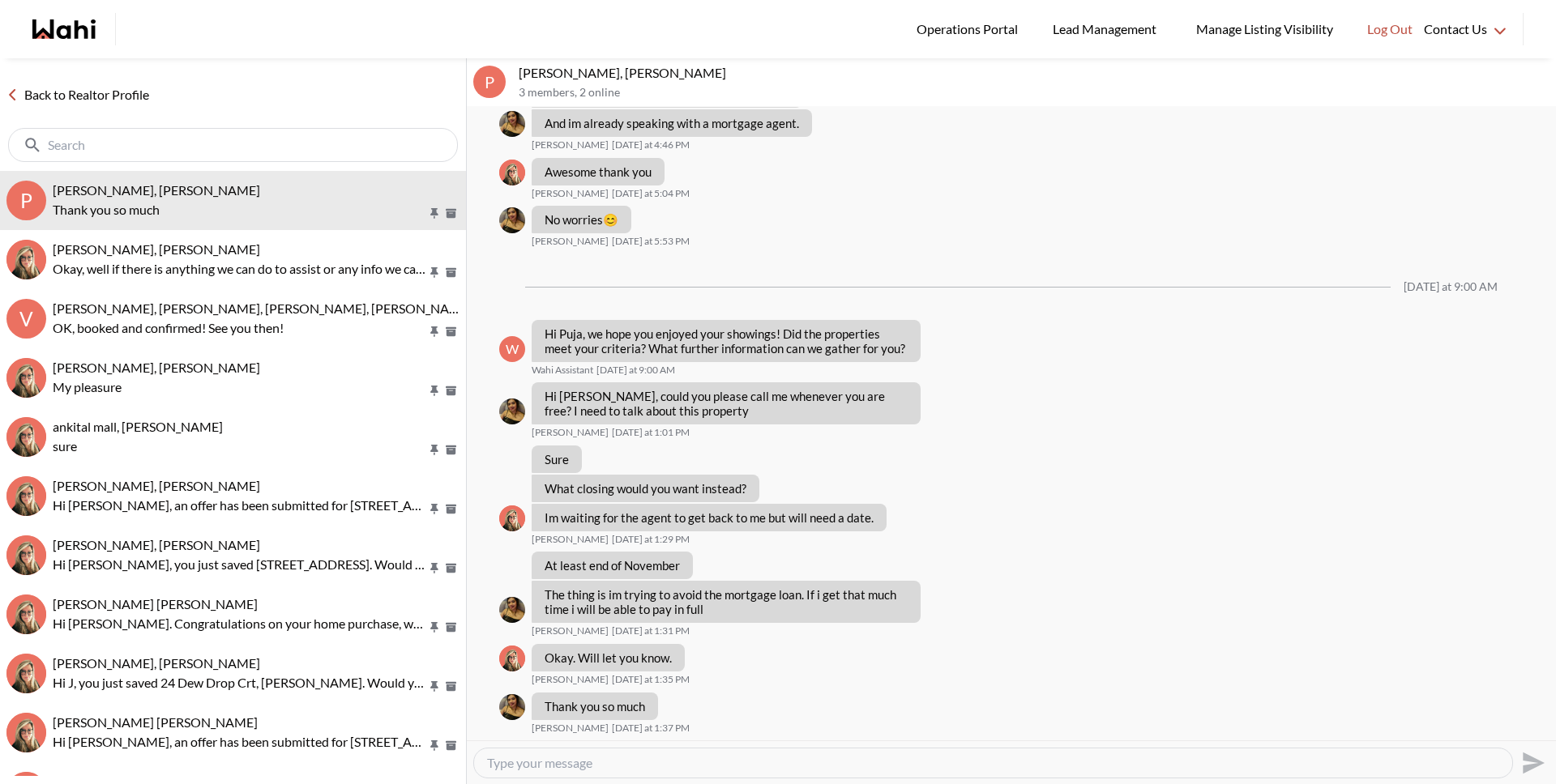
click at [101, 90] on link "Back to Realtor Profile" at bounding box center [78, 95] width 156 height 21
